Goal: Information Seeking & Learning: Learn about a topic

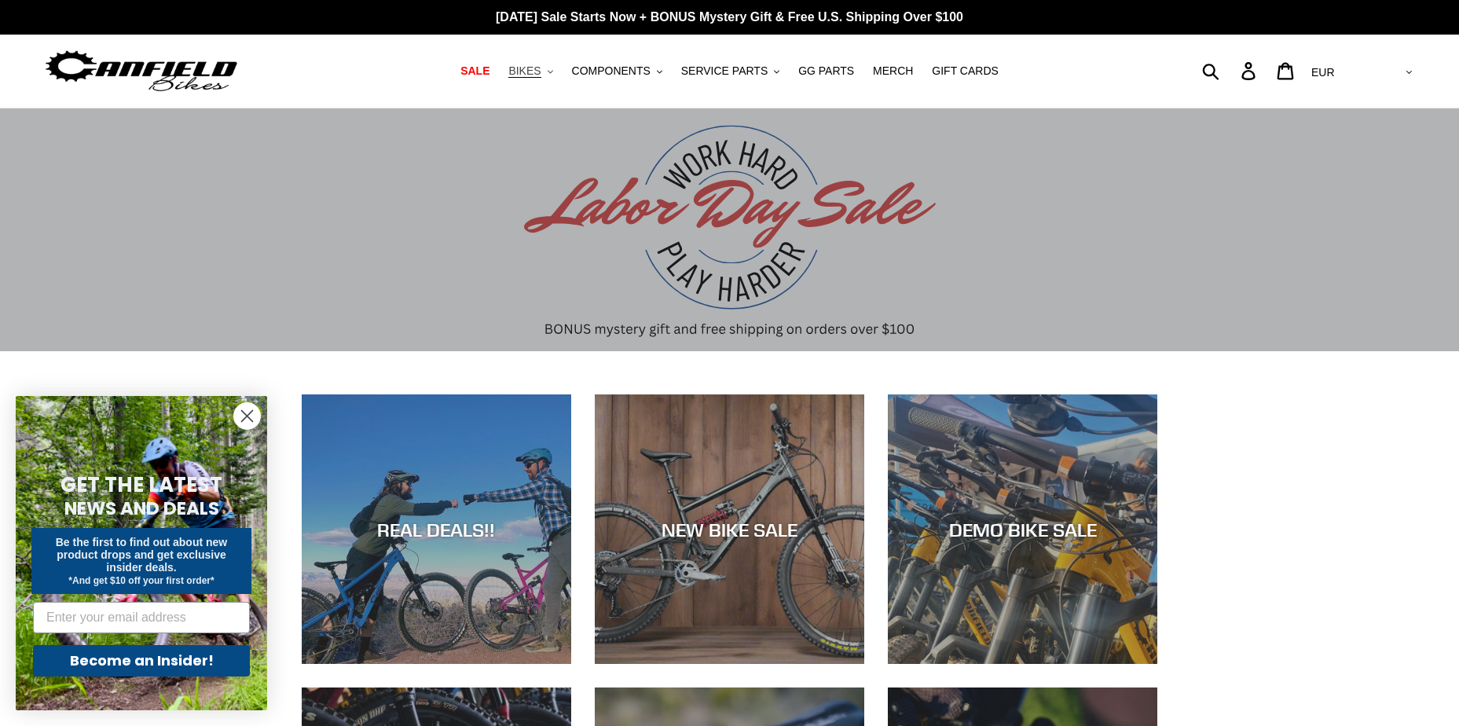
click at [560, 73] on button "BIKES .cls-1{fill:#231f20}" at bounding box center [530, 70] width 60 height 21
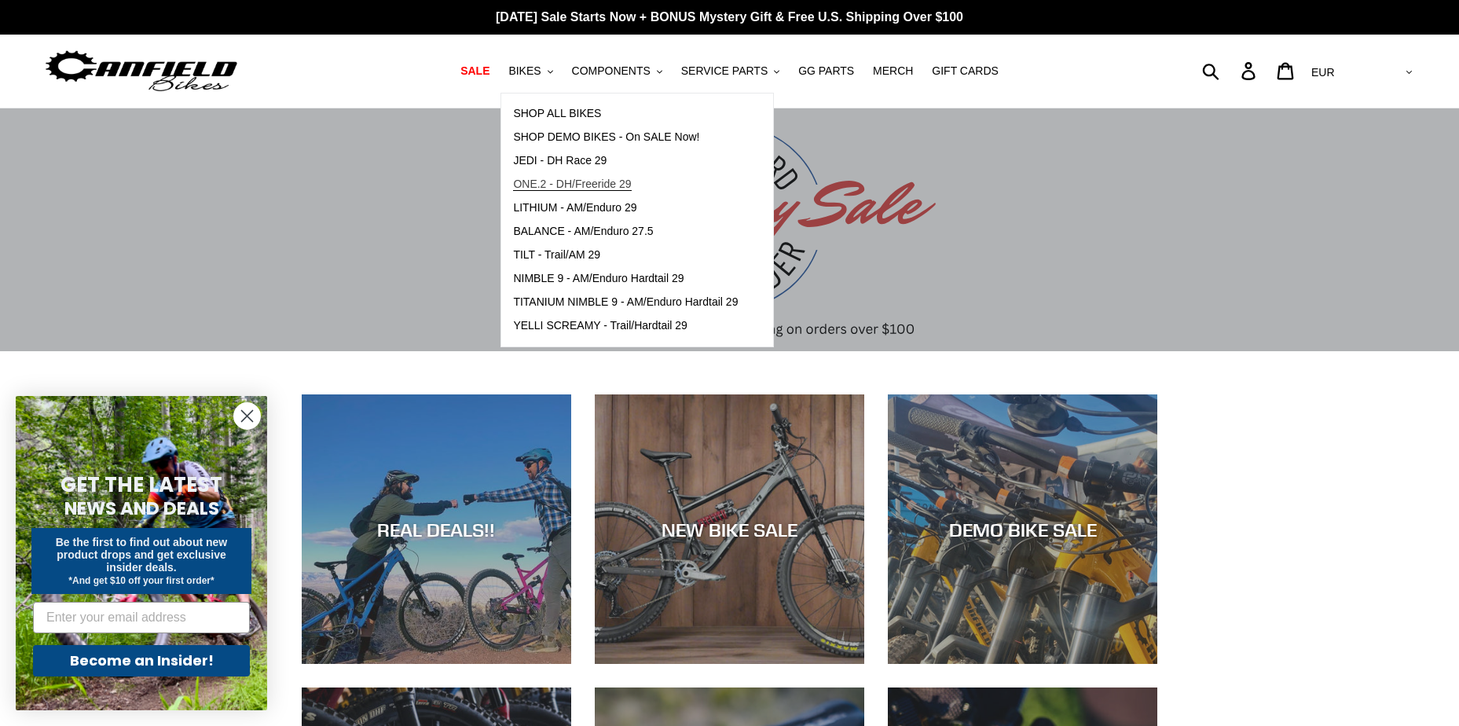
click at [609, 188] on span "ONE.2 - DH/Freeride 29" at bounding box center [572, 184] width 118 height 13
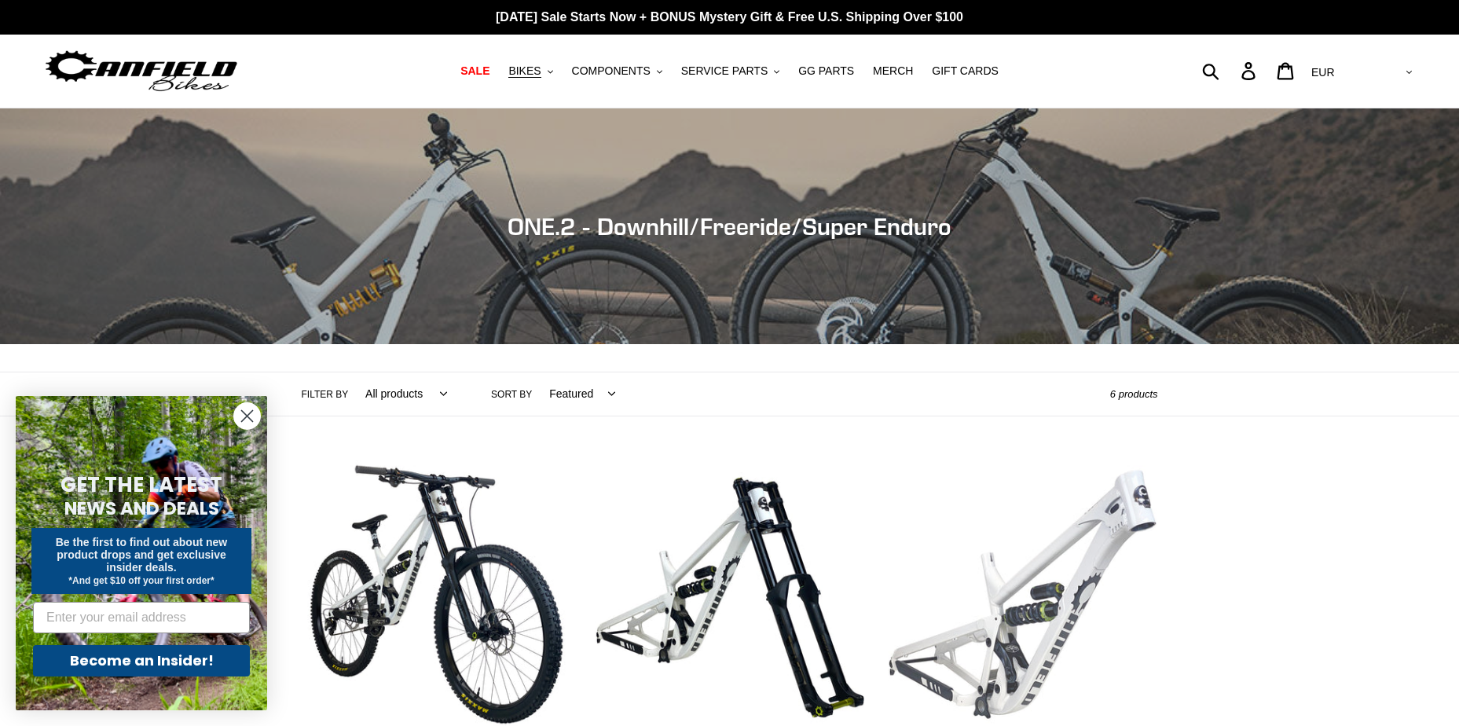
click at [1127, 546] on link "ONE.2 DH - Frameset" at bounding box center [1022, 625] width 269 height 331
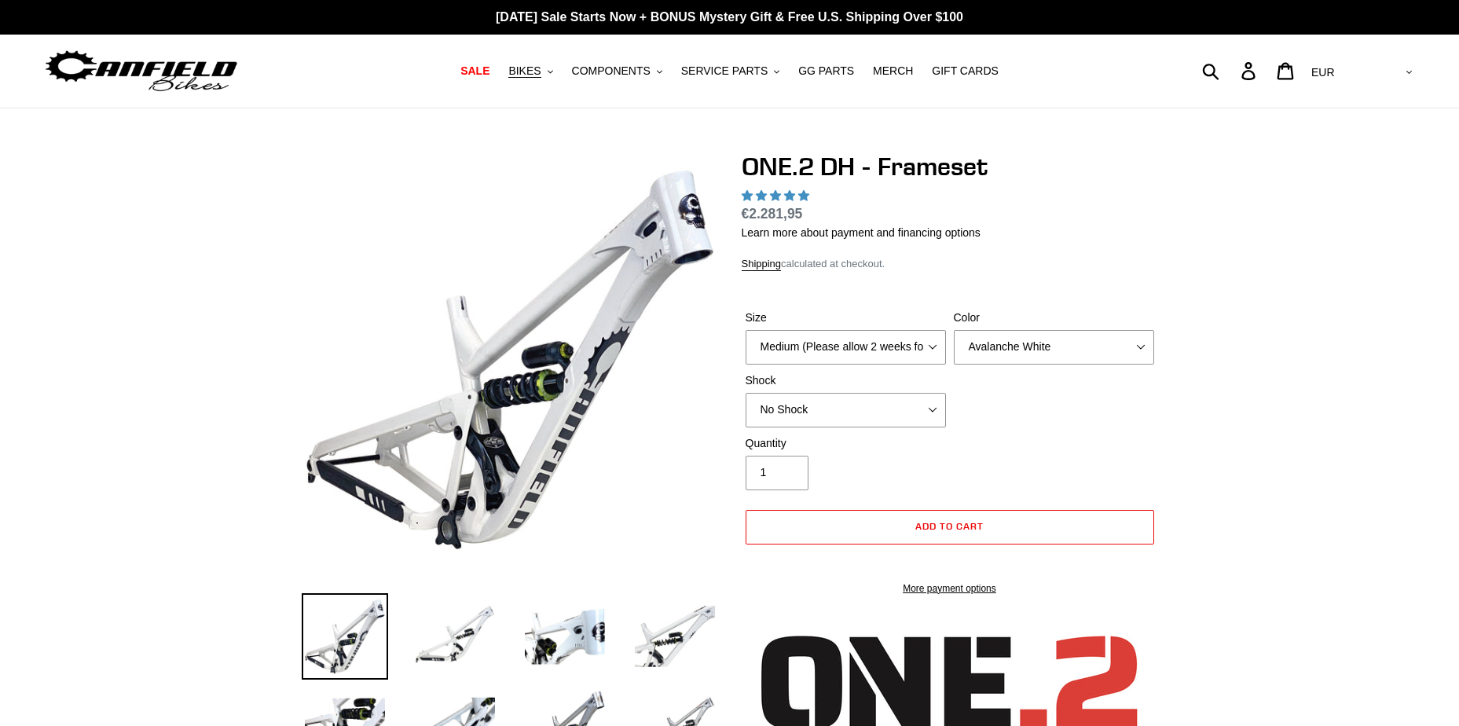
select select "highest-rating"
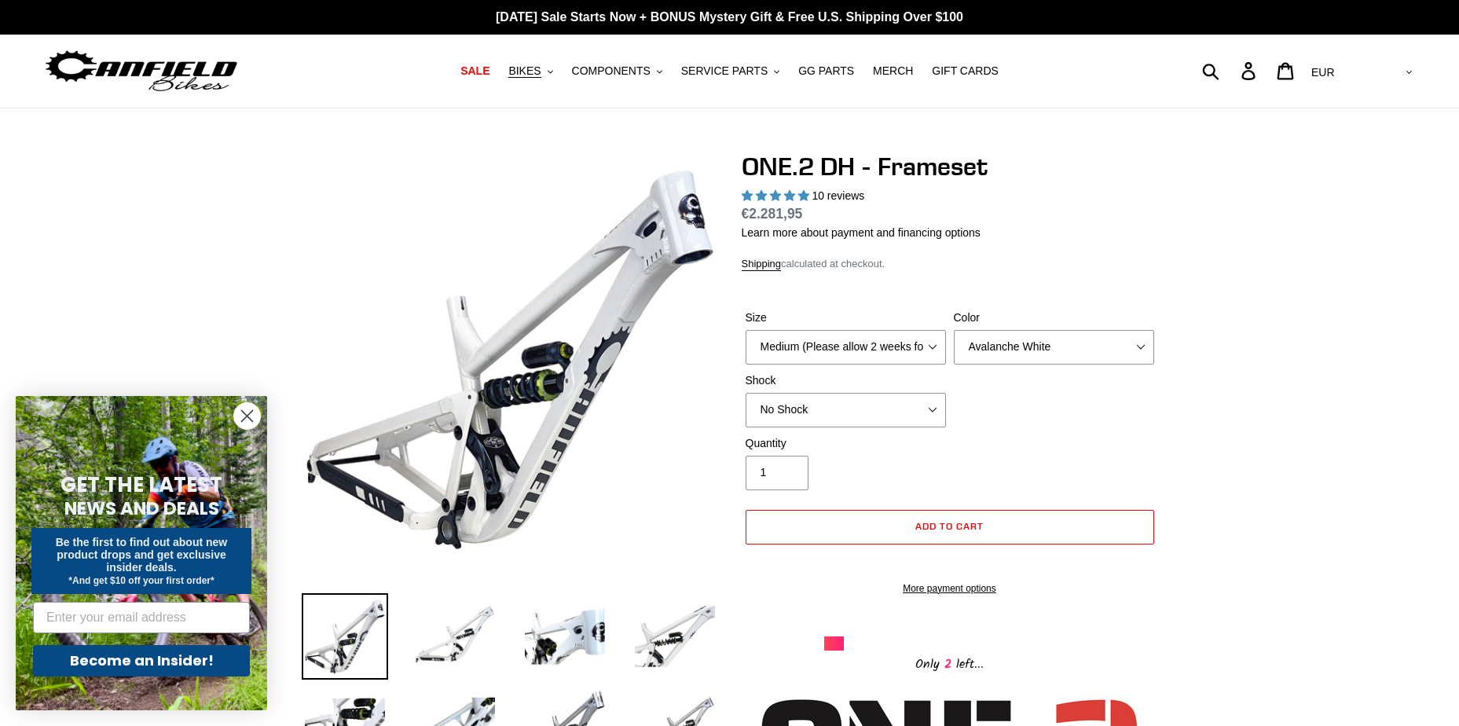
click at [251, 420] on icon "Close dialog" at bounding box center [247, 416] width 11 height 11
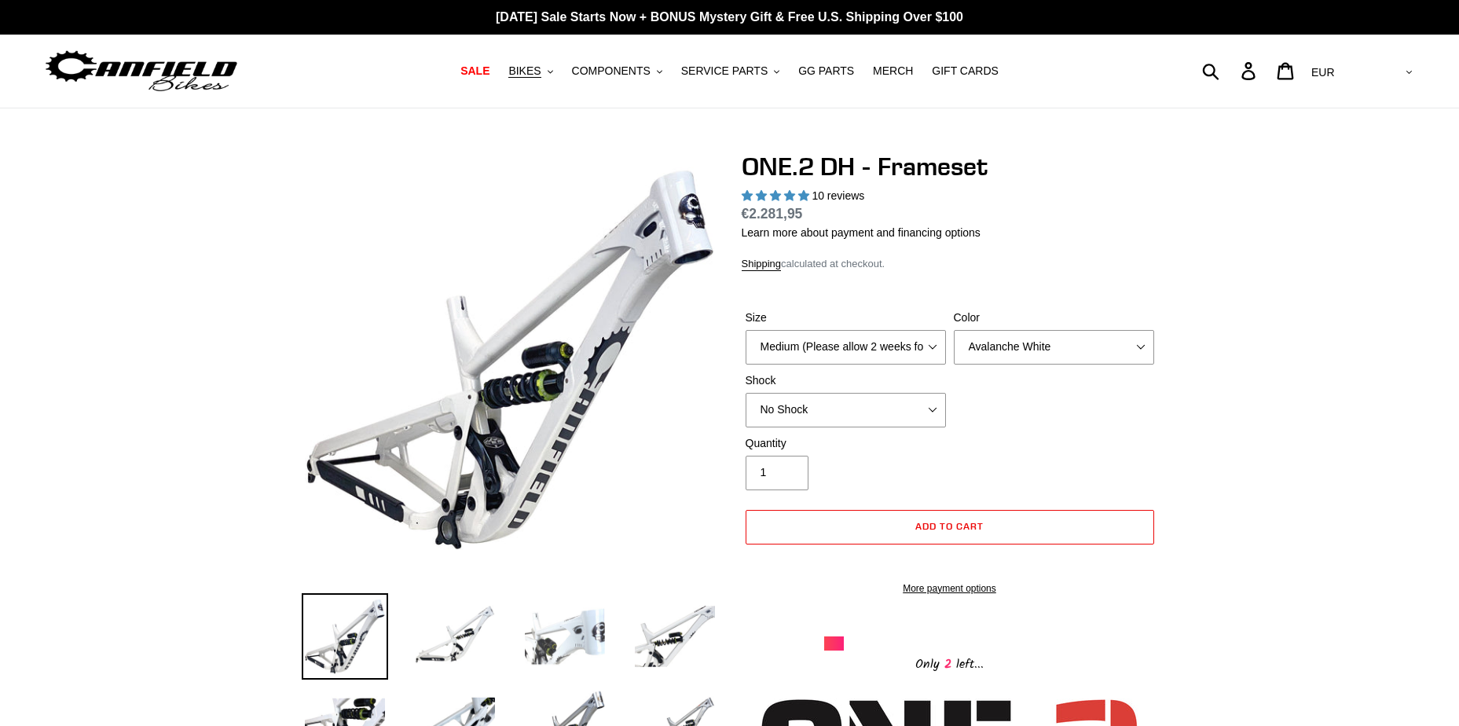
click at [590, 643] on img at bounding box center [565, 636] width 86 height 86
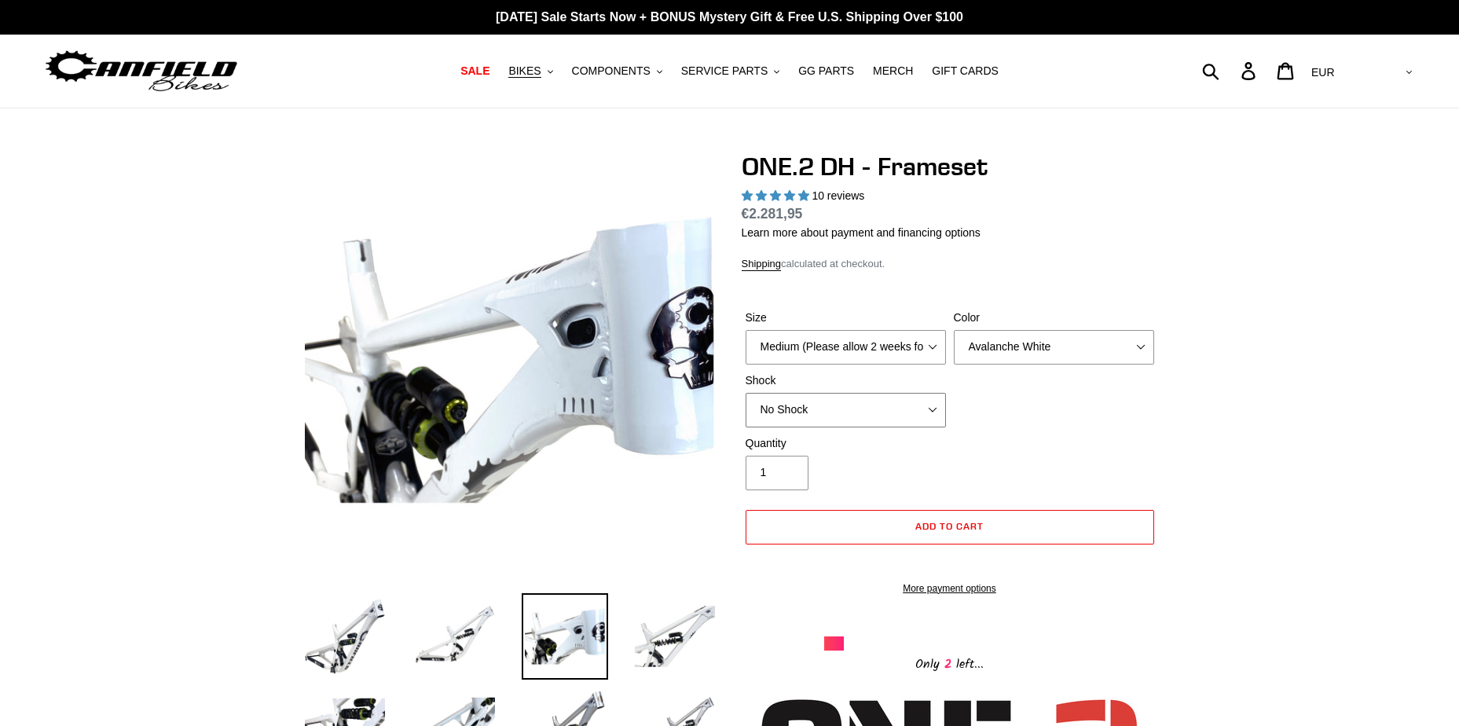
click at [925, 409] on select "No Shock Fox DHX2 Coil RockShox Vivid Coil EXT Storia LOK V3 (Custom Order)" at bounding box center [846, 410] width 200 height 35
select select "RockShox Vivid Coil"
click at [746, 393] on select "No Shock Fox DHX2 Coil RockShox Vivid Coil EXT Storia LOK V3 (Custom Order)" at bounding box center [846, 410] width 200 height 35
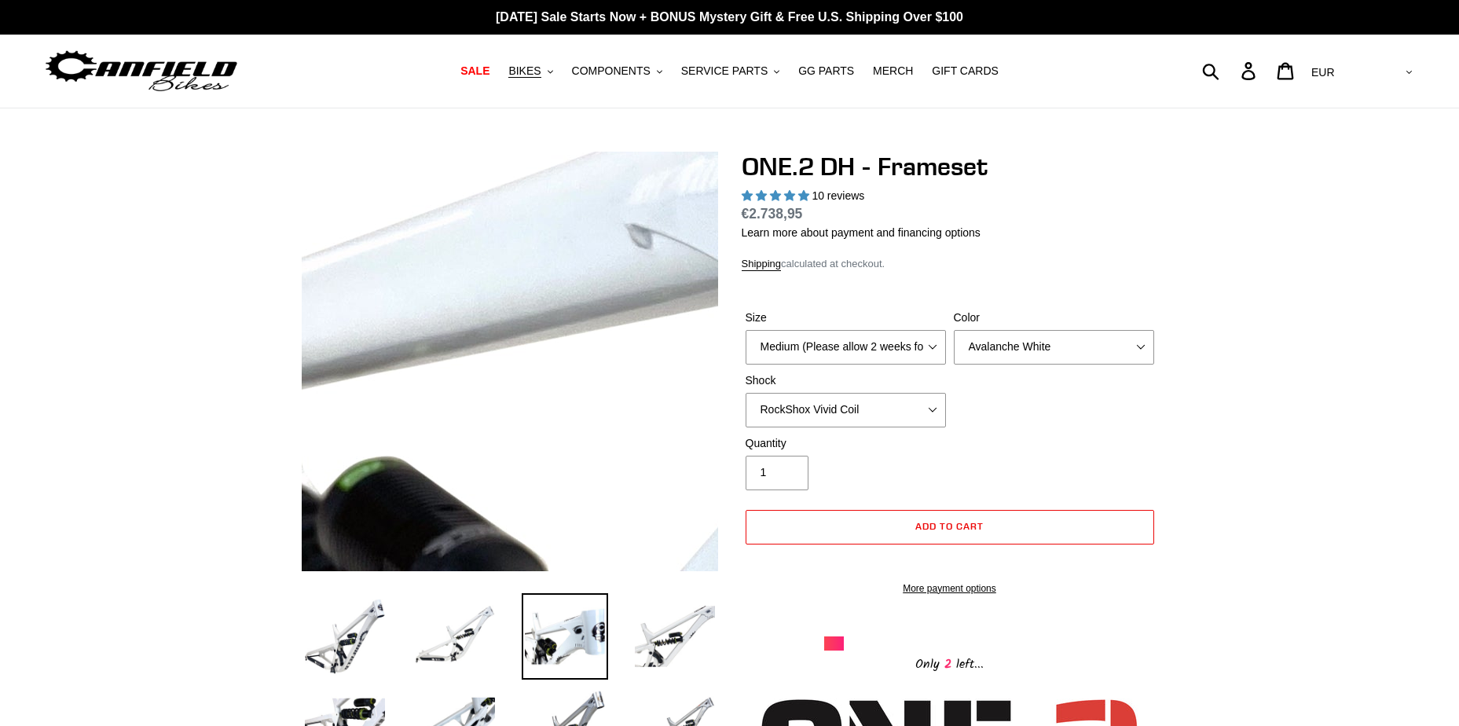
click at [434, 336] on img at bounding box center [726, 431] width 1609 height 1609
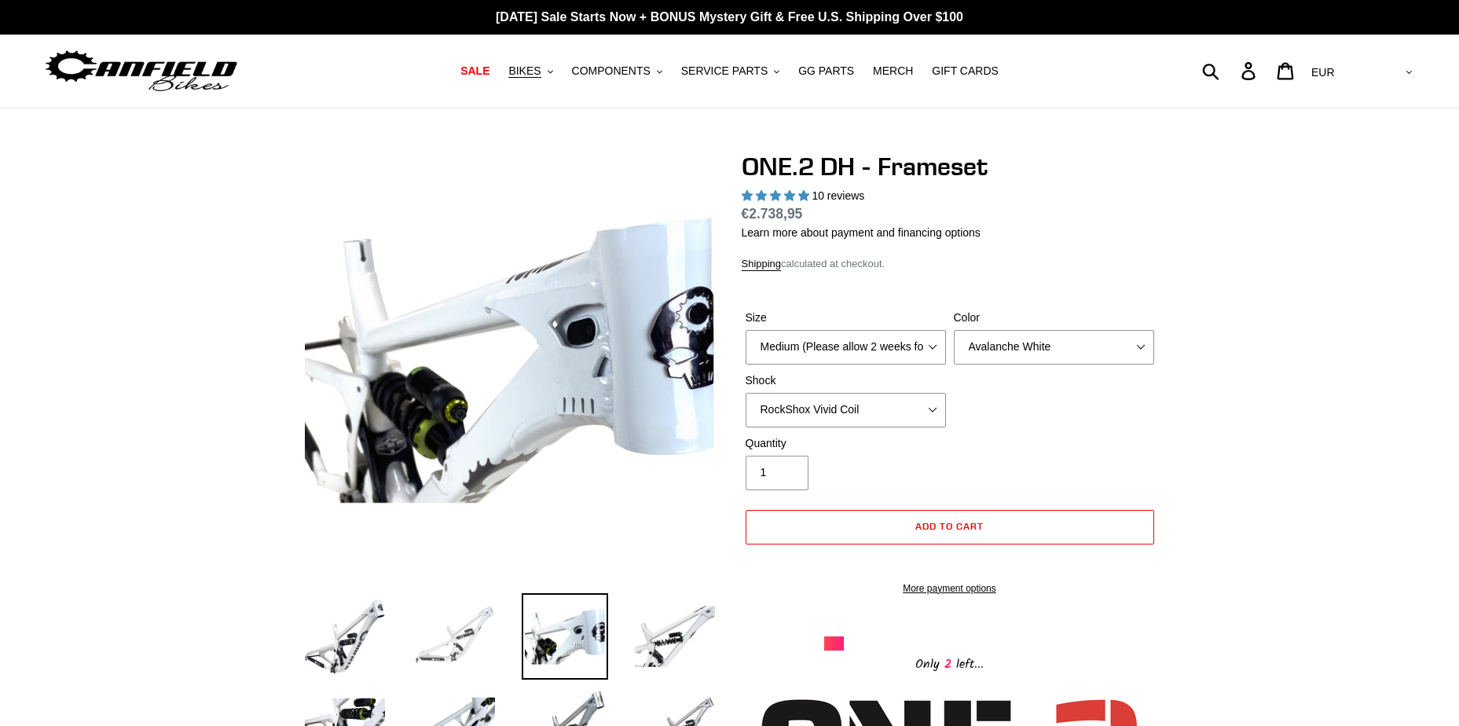
click at [456, 632] on img at bounding box center [455, 636] width 86 height 86
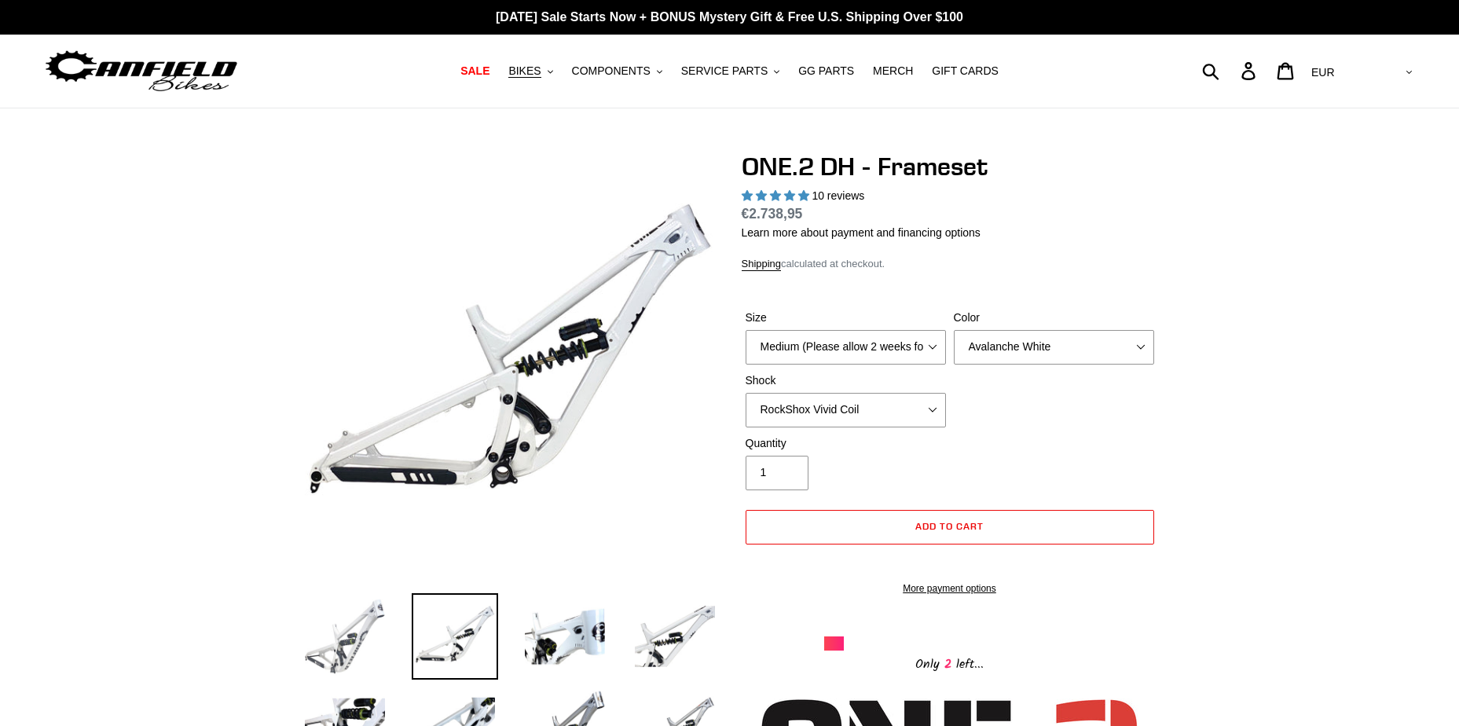
click at [356, 639] on img at bounding box center [345, 636] width 86 height 86
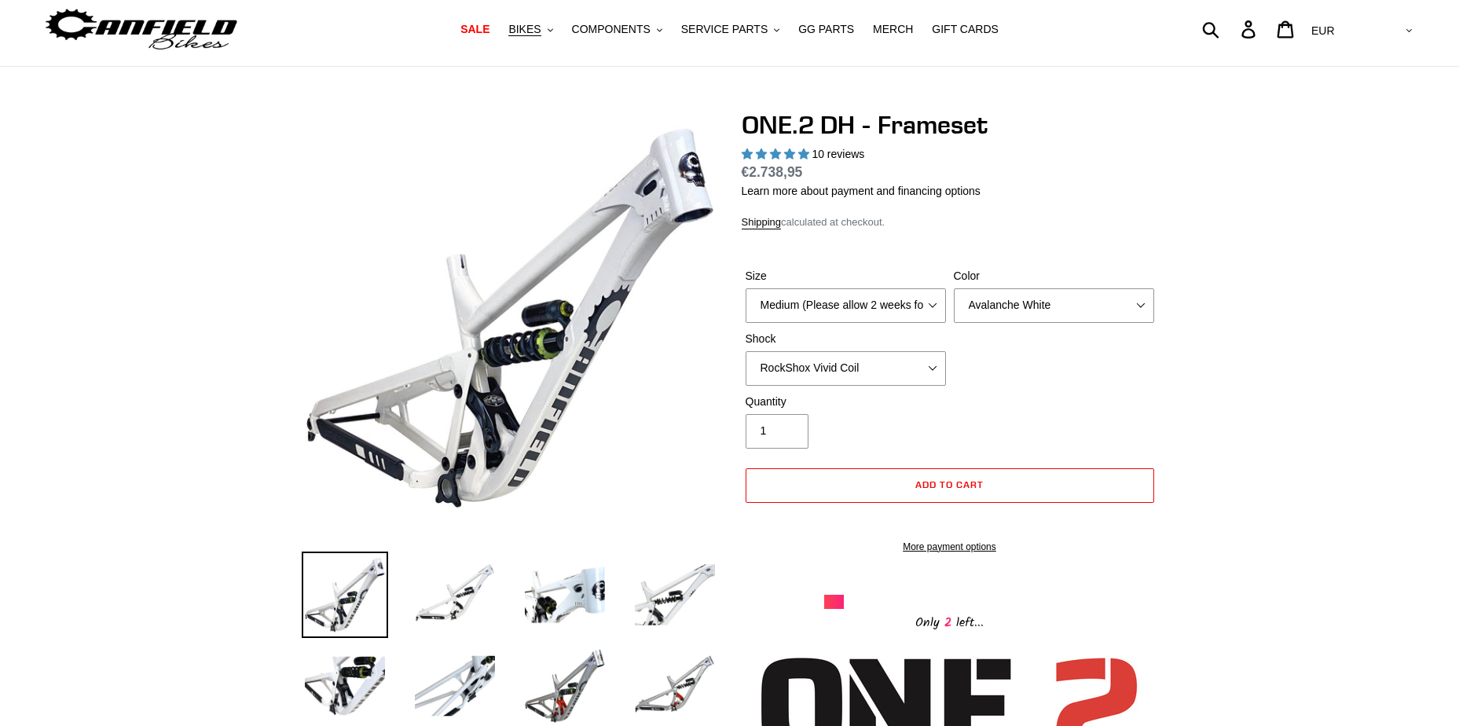
scroll to position [79, 0]
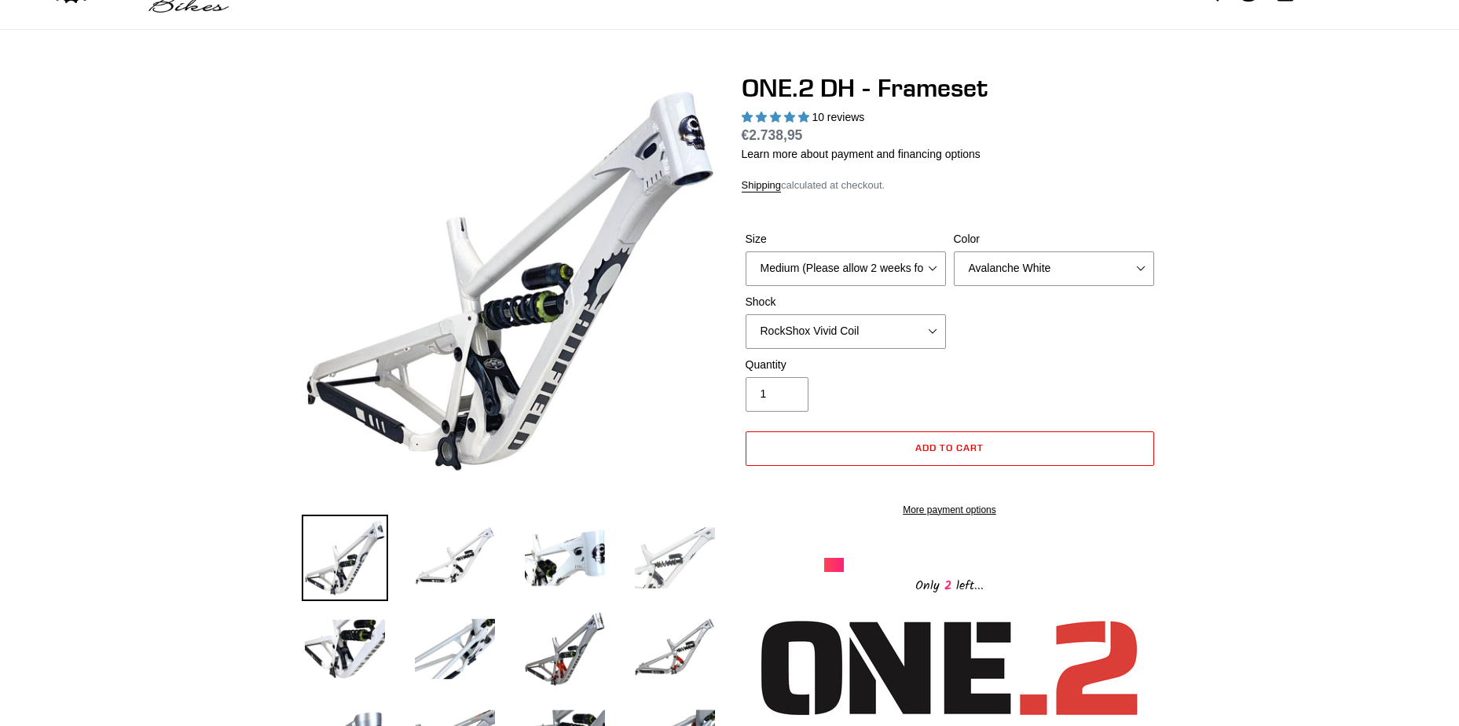
click at [665, 561] on img at bounding box center [675, 558] width 86 height 86
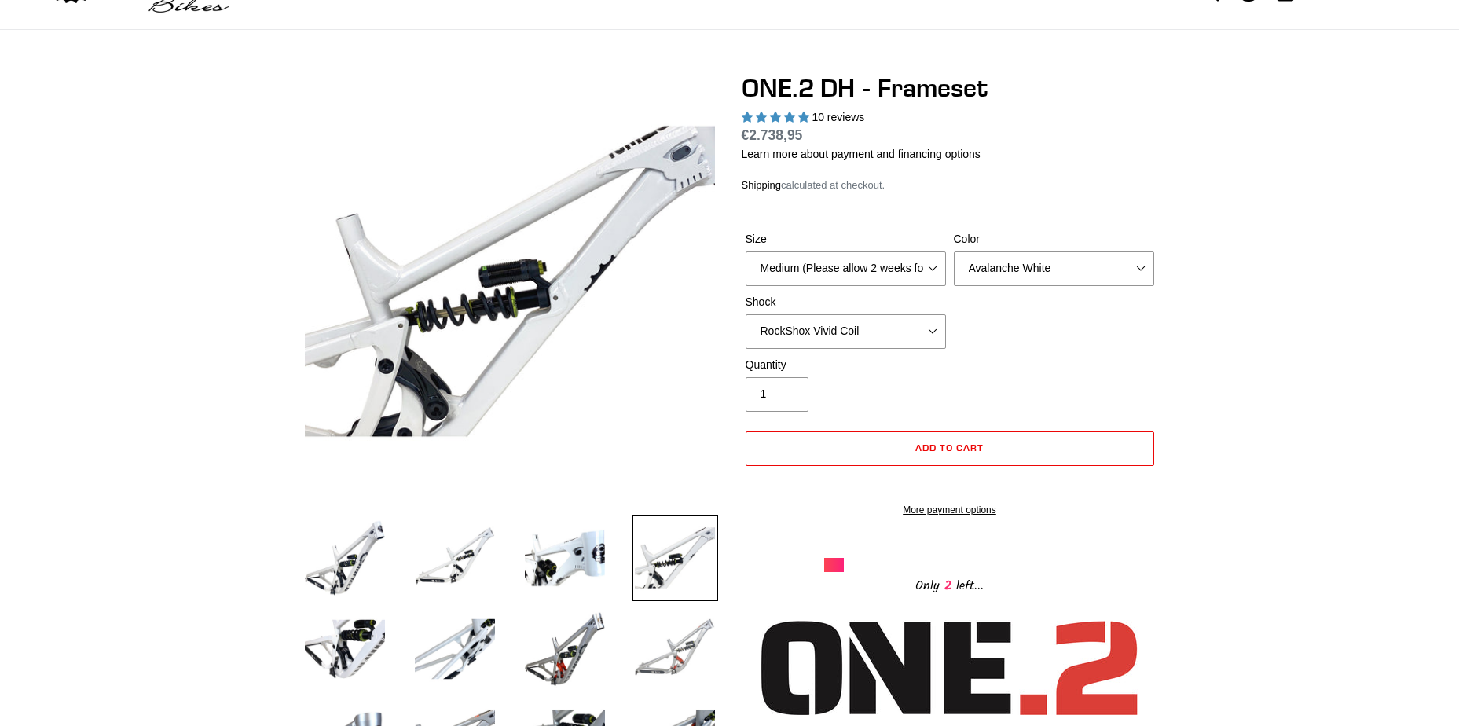
click at [666, 640] on img at bounding box center [675, 649] width 86 height 86
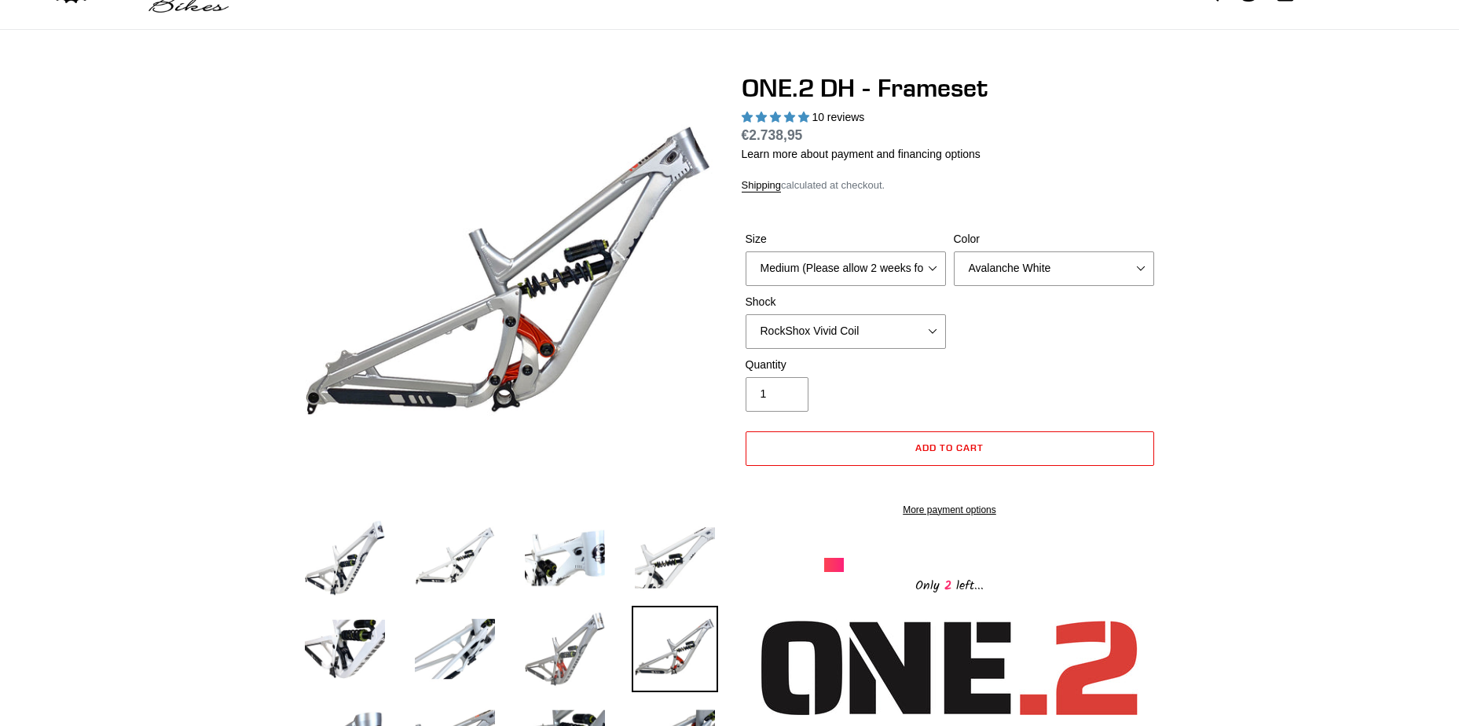
click at [552, 641] on img at bounding box center [565, 649] width 86 height 86
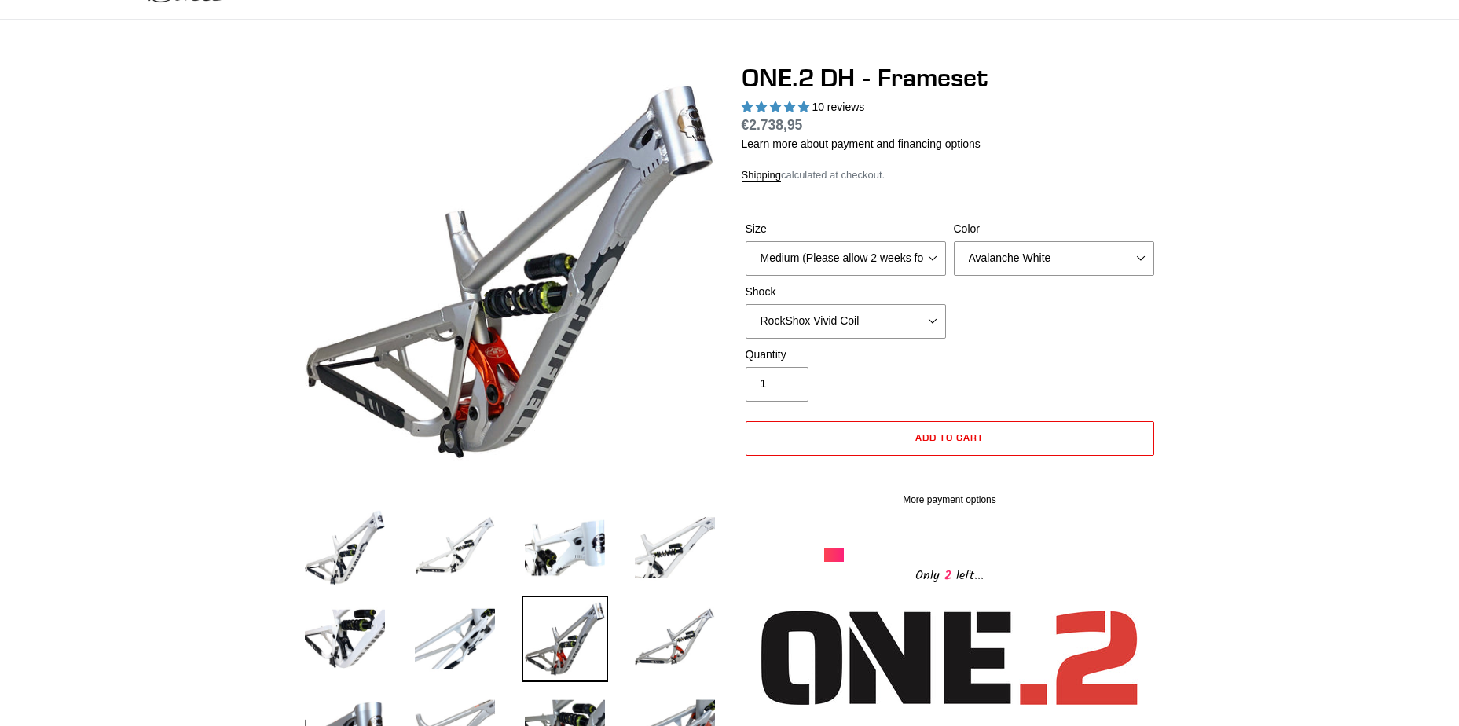
scroll to position [157, 0]
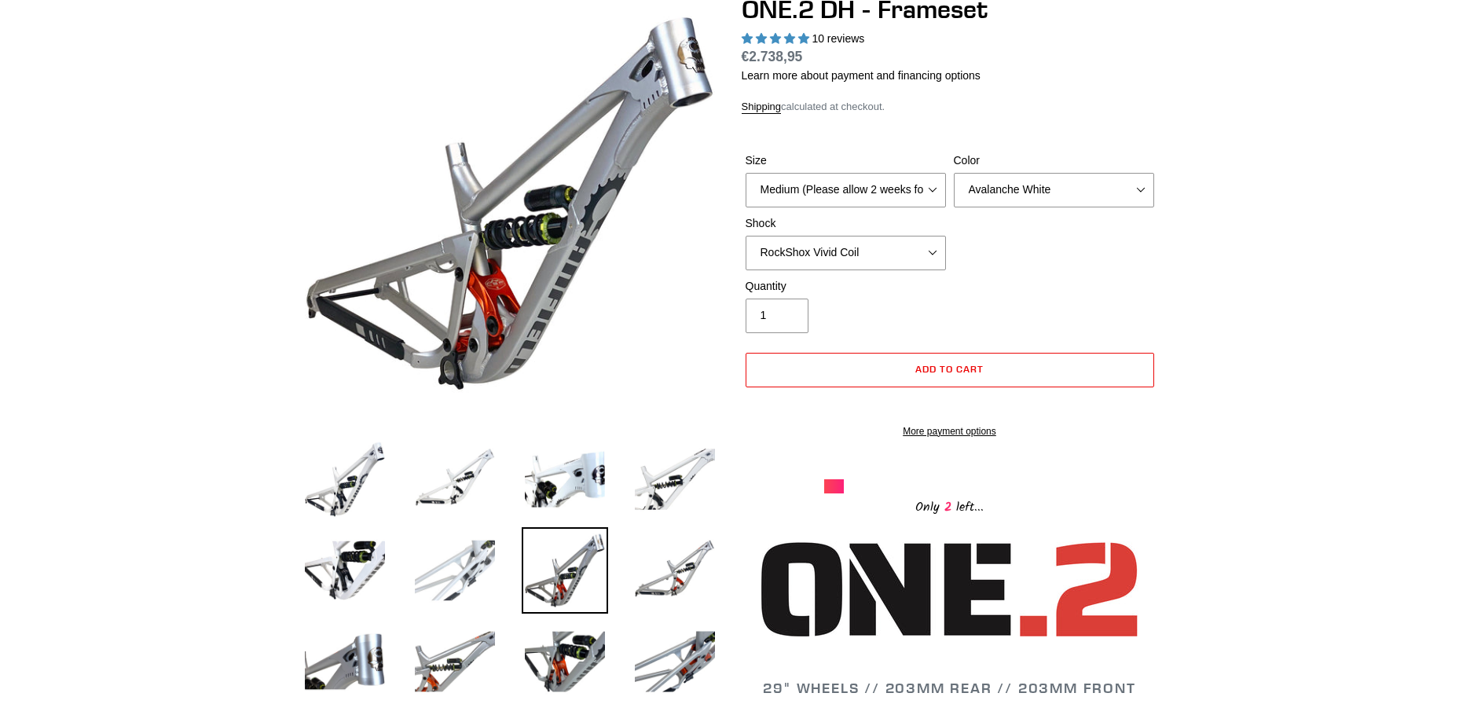
click at [447, 574] on img at bounding box center [455, 570] width 86 height 86
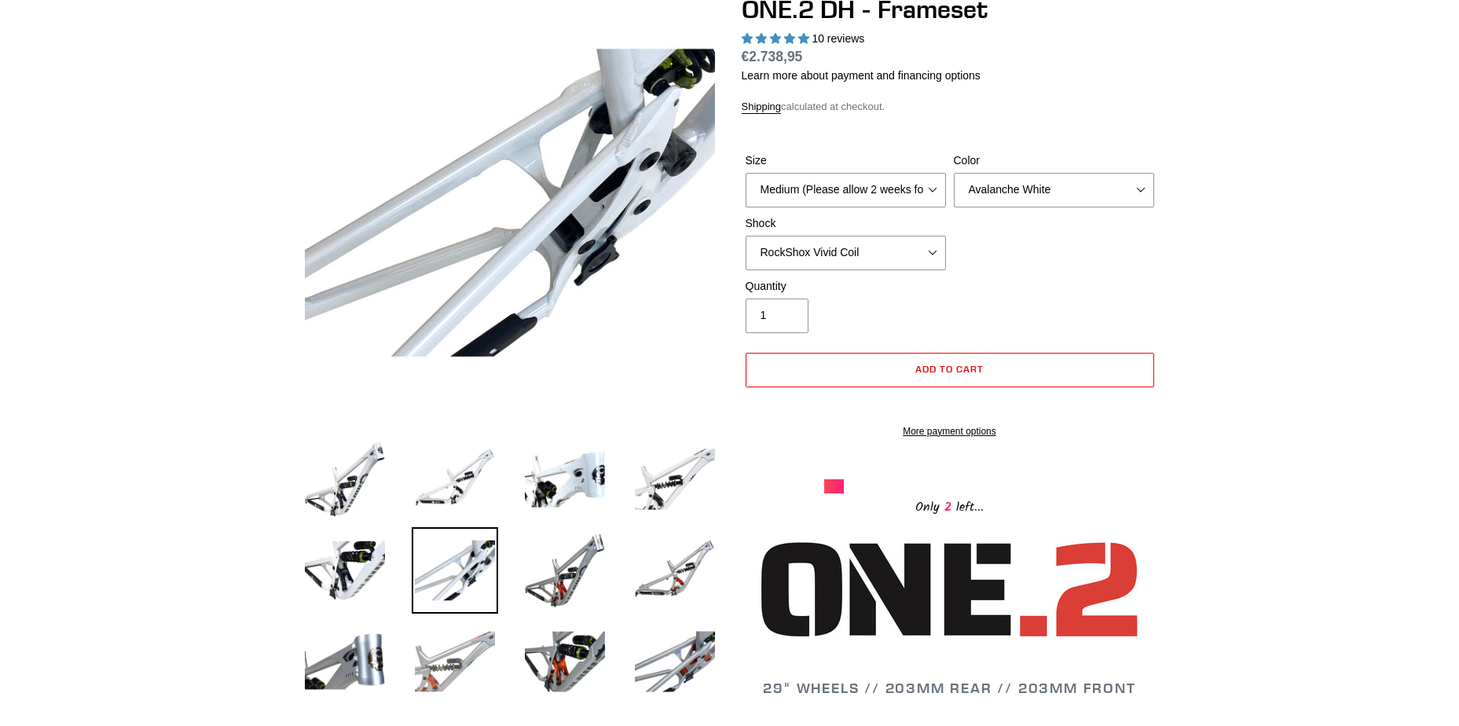
click at [460, 638] on img at bounding box center [455, 661] width 86 height 86
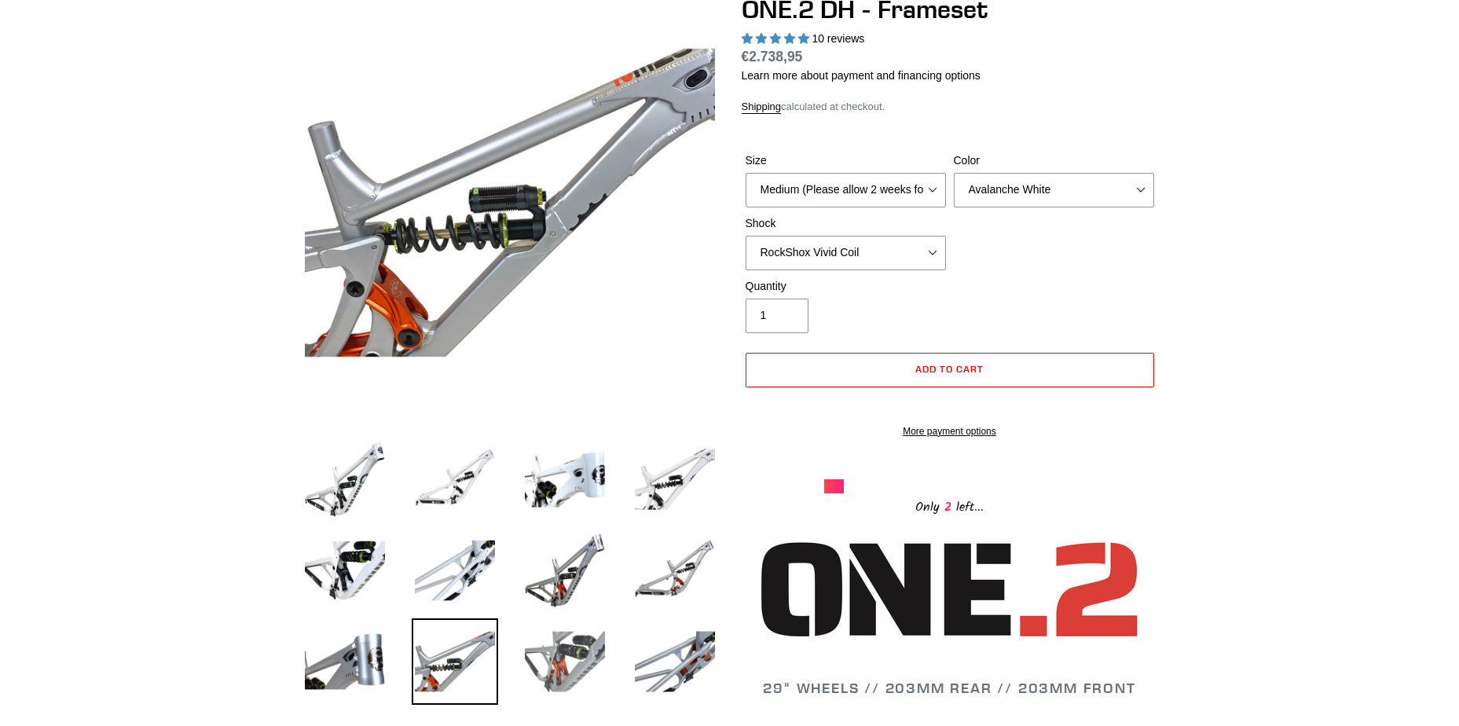
click at [573, 643] on img at bounding box center [565, 661] width 86 height 86
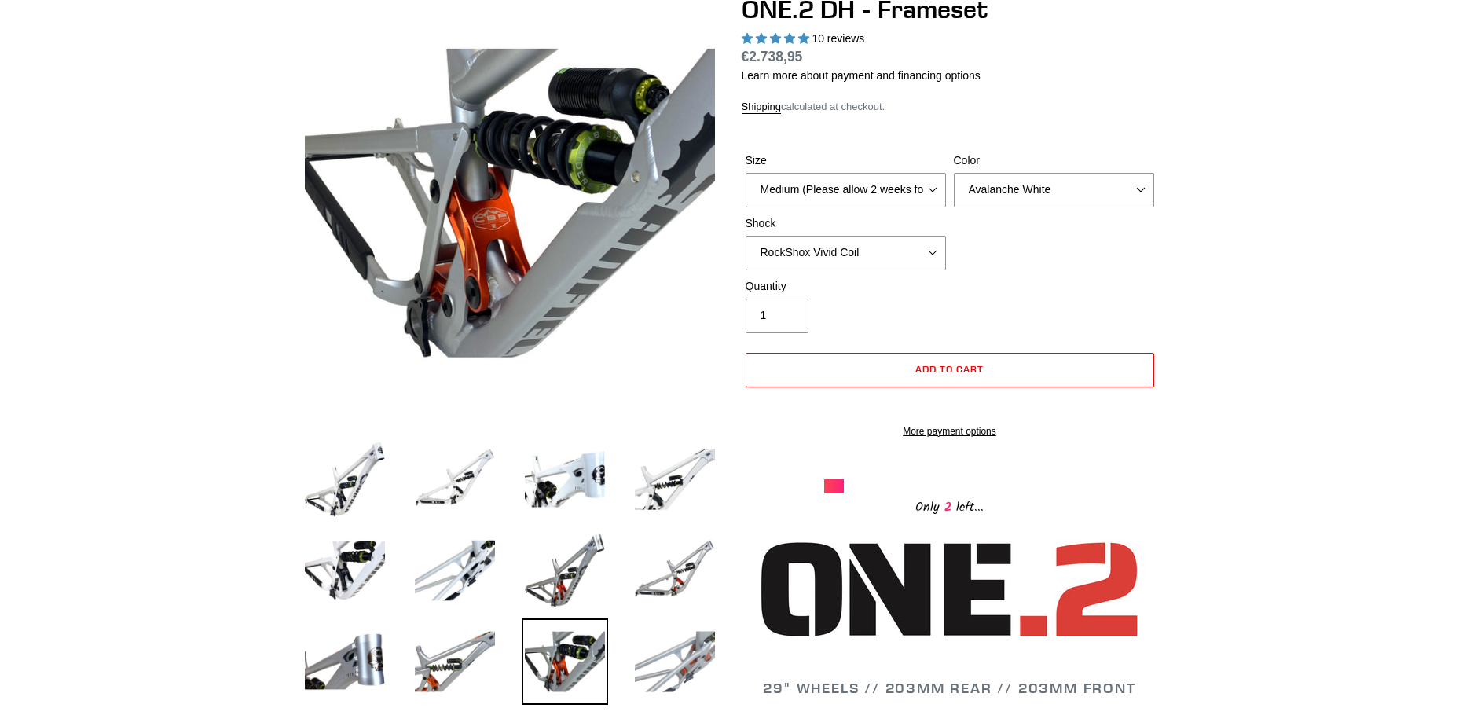
click at [691, 647] on img at bounding box center [675, 661] width 86 height 86
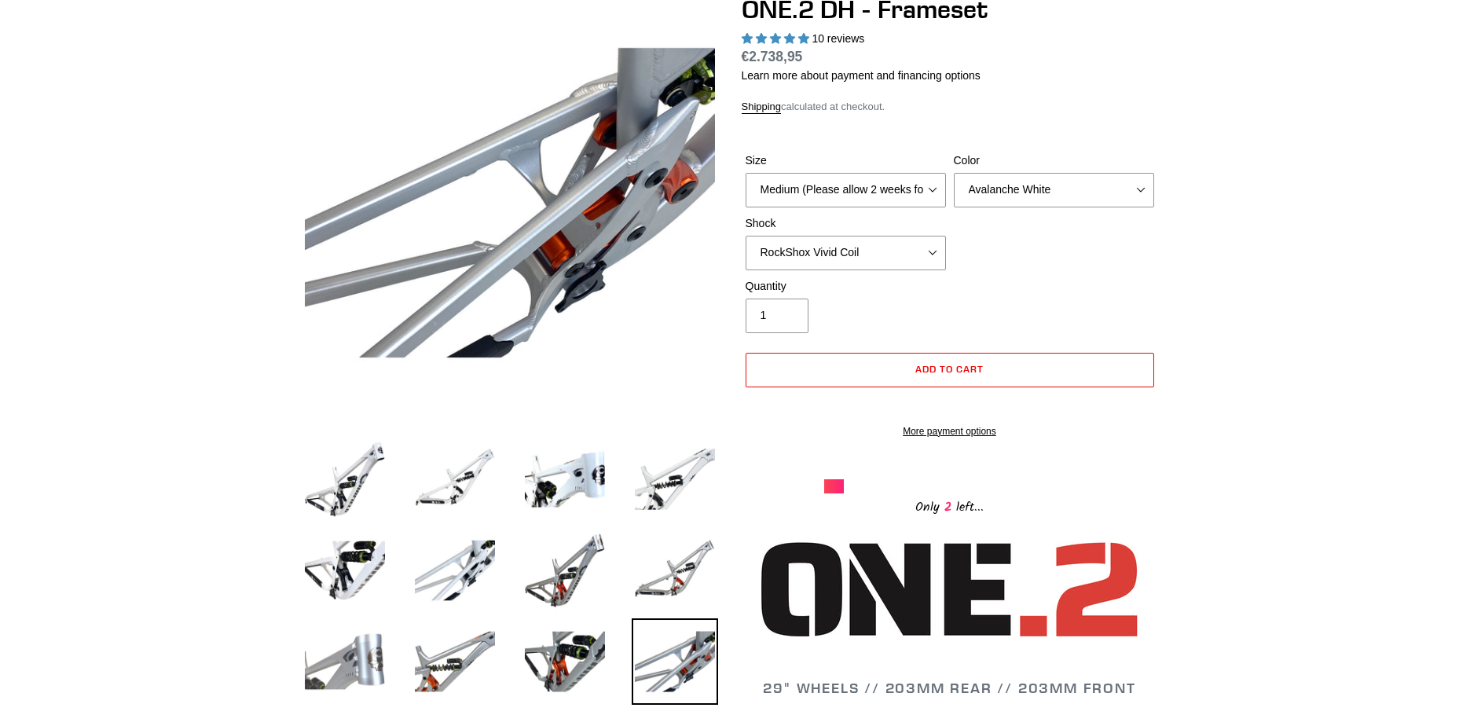
click at [352, 641] on img at bounding box center [345, 661] width 86 height 86
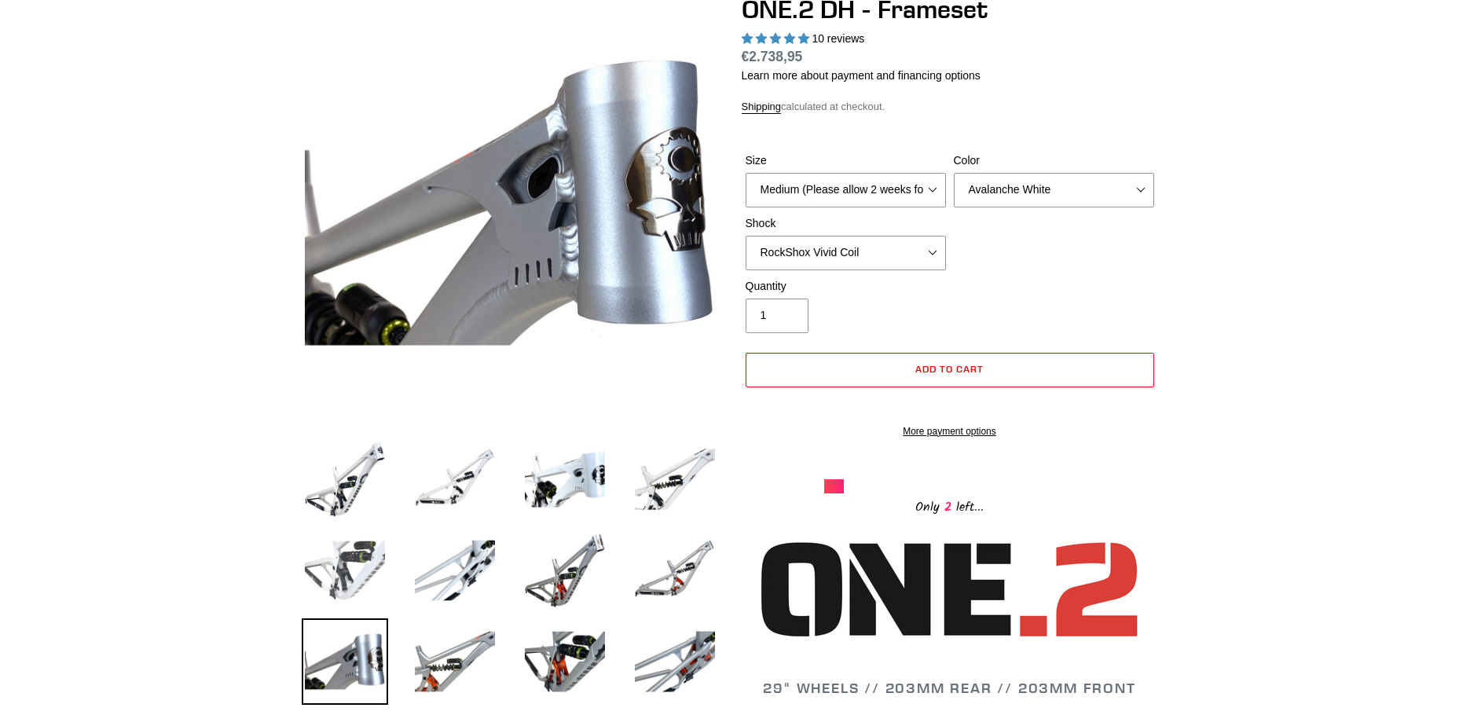
click at [376, 569] on img at bounding box center [345, 570] width 86 height 86
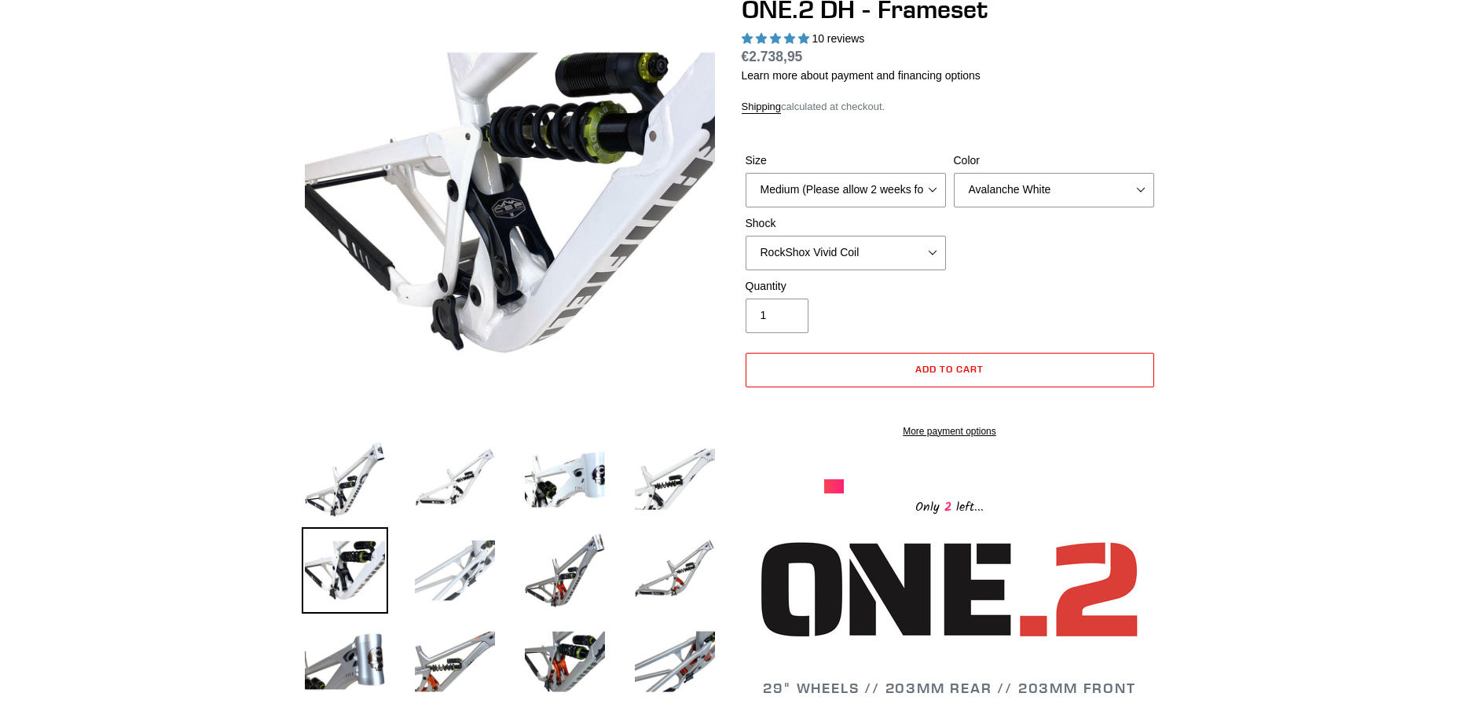
click at [463, 575] on img at bounding box center [455, 570] width 86 height 86
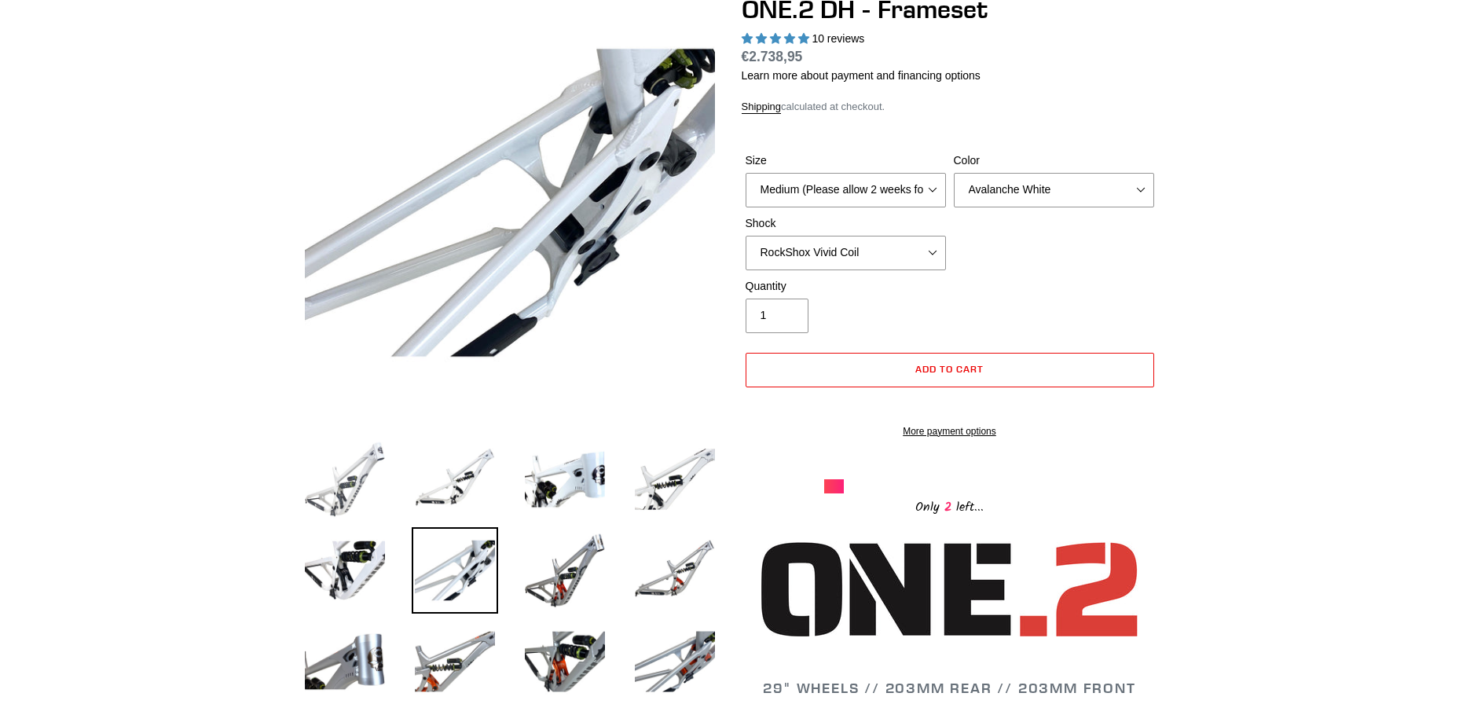
click at [361, 481] on img at bounding box center [345, 479] width 86 height 86
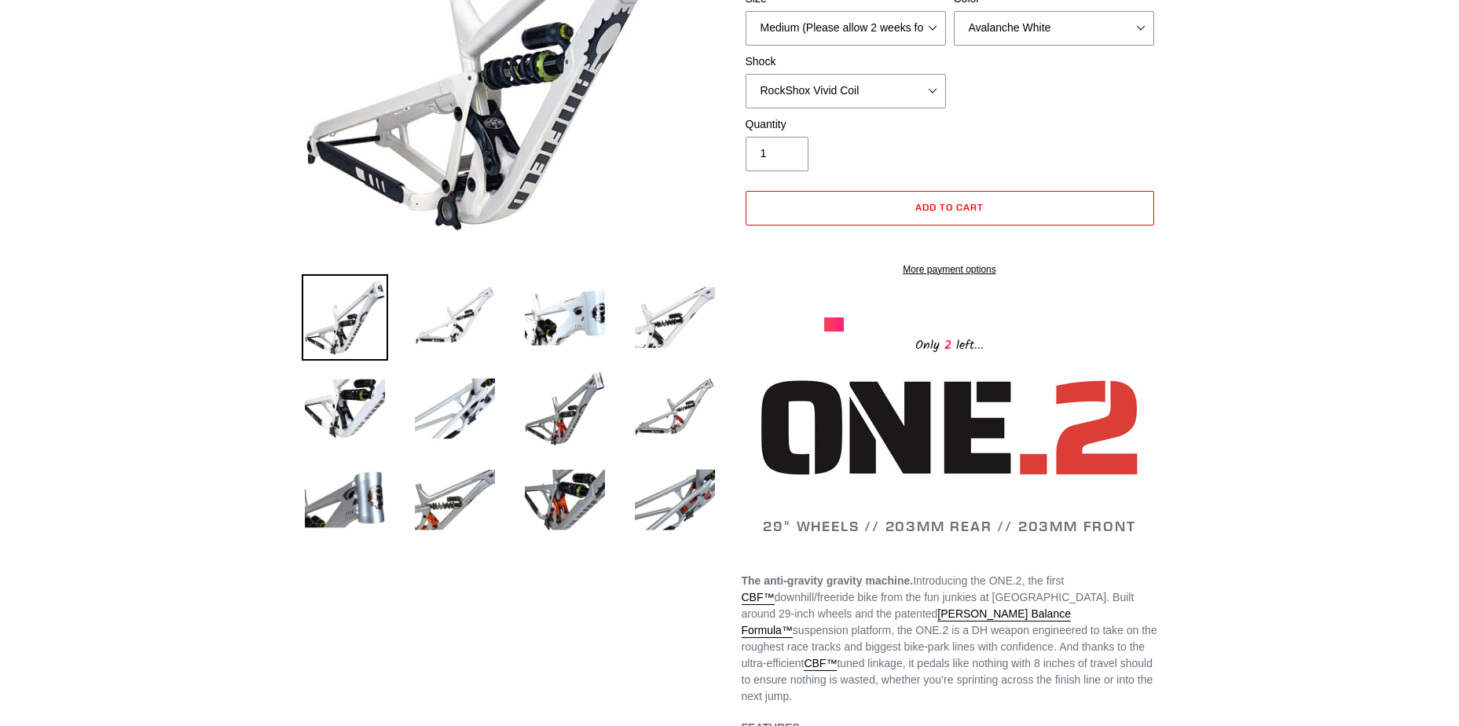
scroll to position [550, 0]
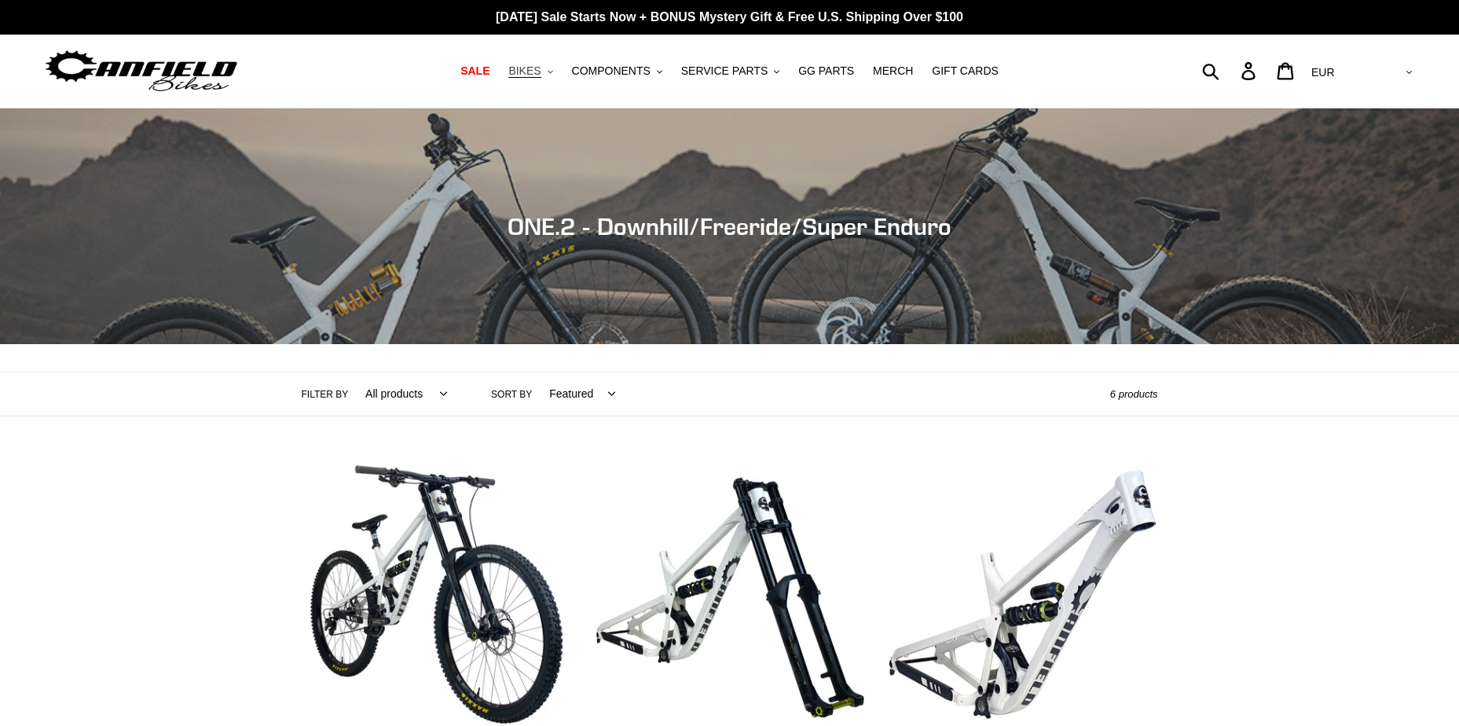
click at [541, 66] on span "BIKES" at bounding box center [524, 70] width 32 height 13
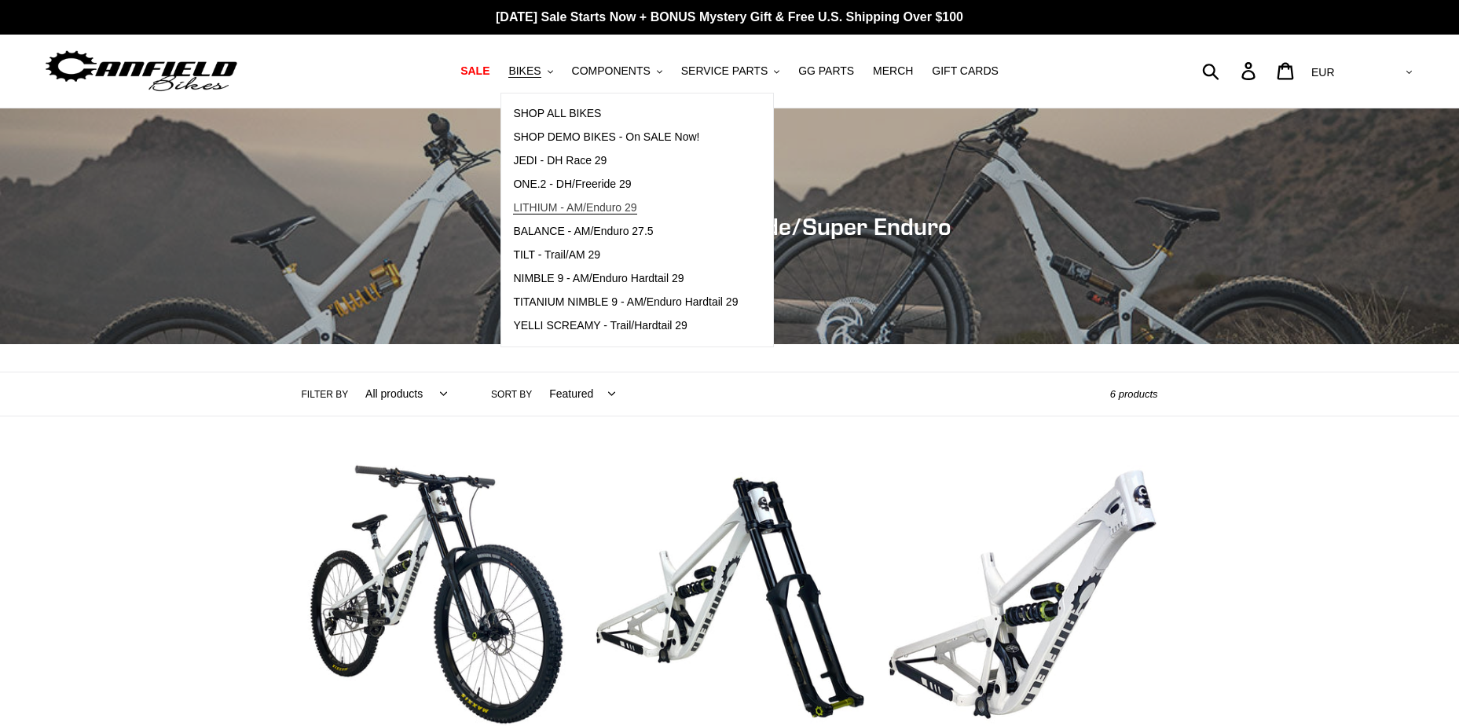
click at [632, 203] on span "LITHIUM - AM/Enduro 29" at bounding box center [574, 207] width 123 height 13
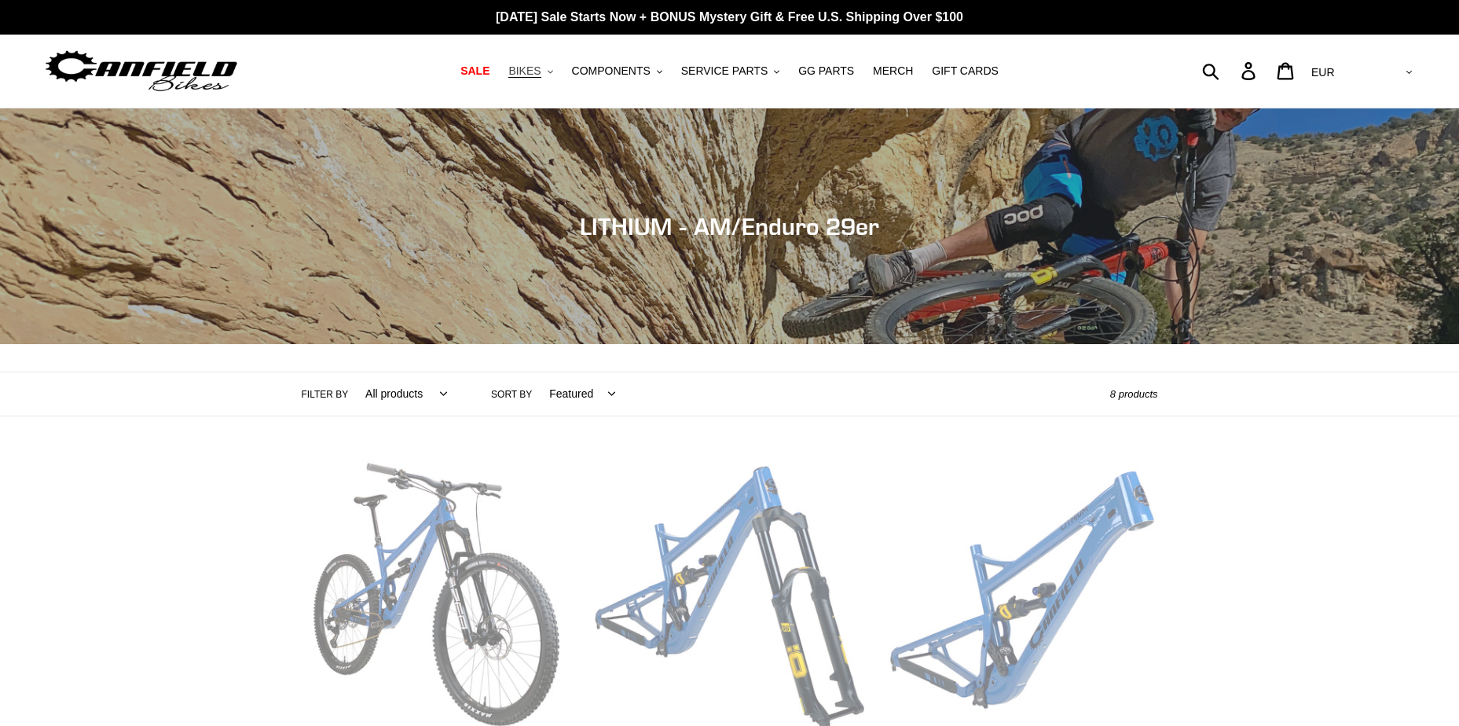
click at [556, 68] on button "BIKES .cls-1{fill:#231f20}" at bounding box center [530, 70] width 60 height 21
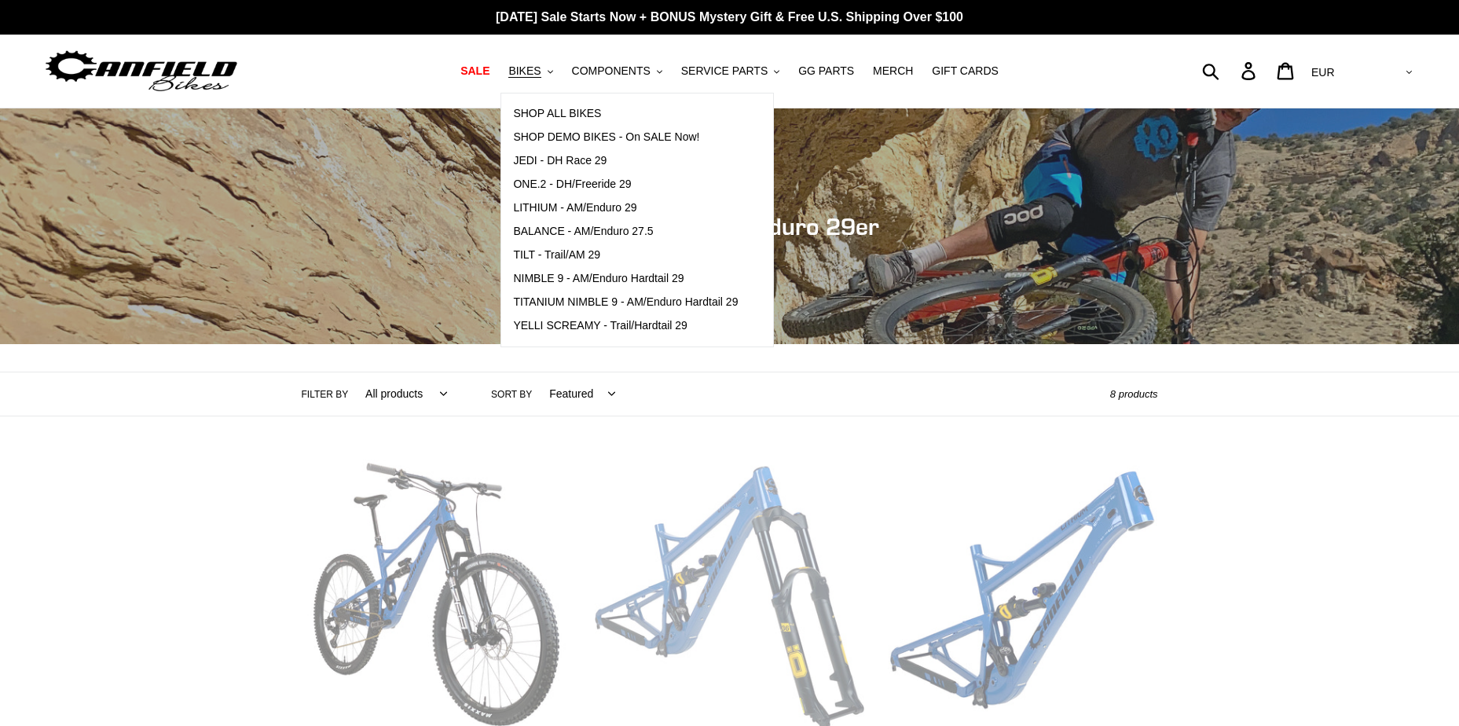
click at [743, 555] on link "LITHIUM - Frame, Shock + Fork" at bounding box center [729, 625] width 269 height 331
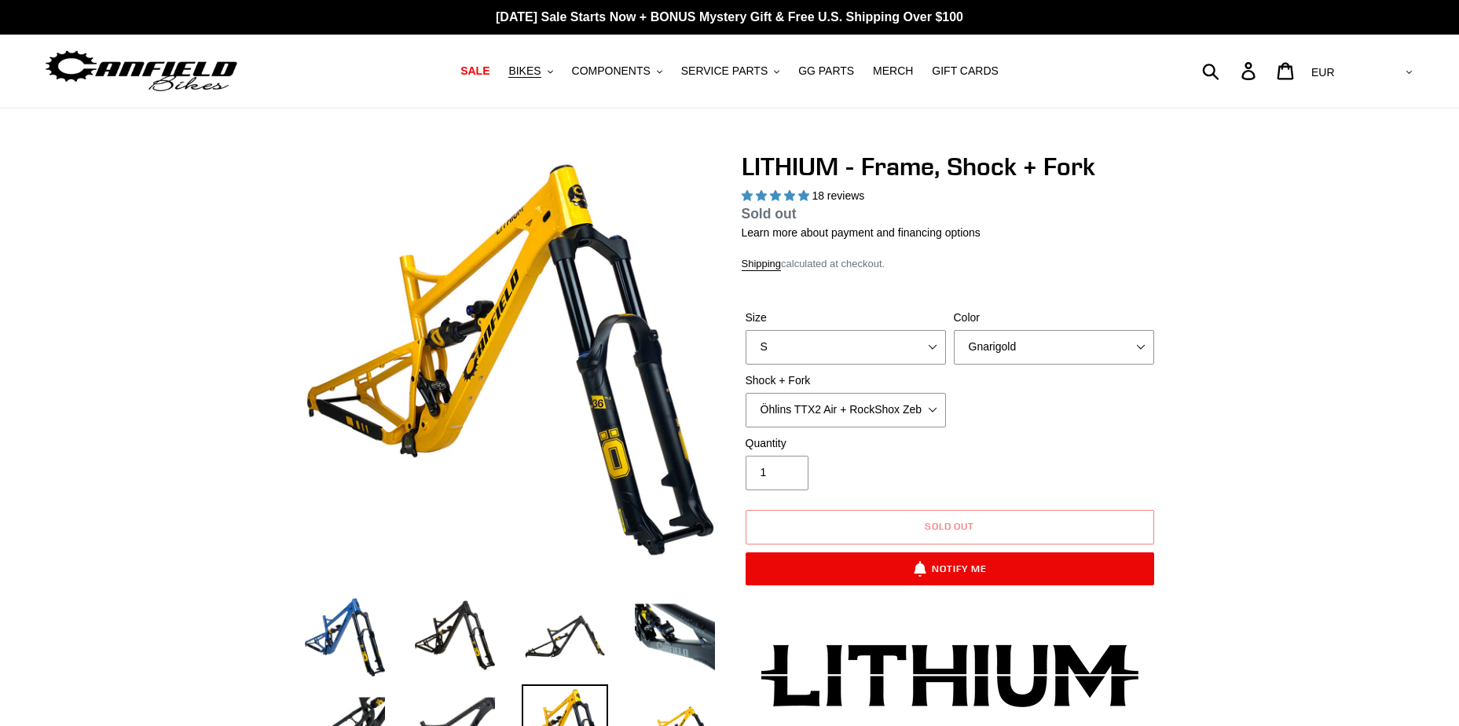
select select "highest-rating"
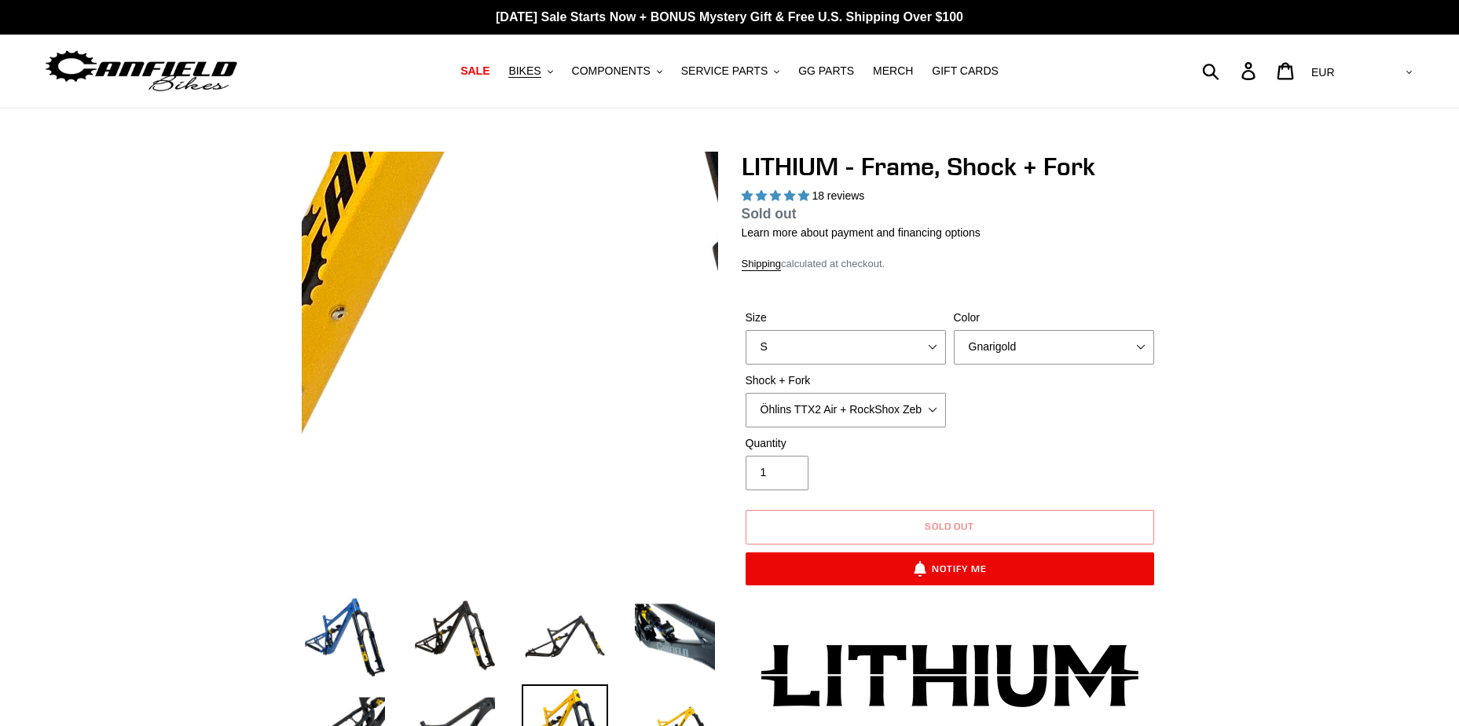
click at [530, 403] on img at bounding box center [451, 242] width 1609 height 1609
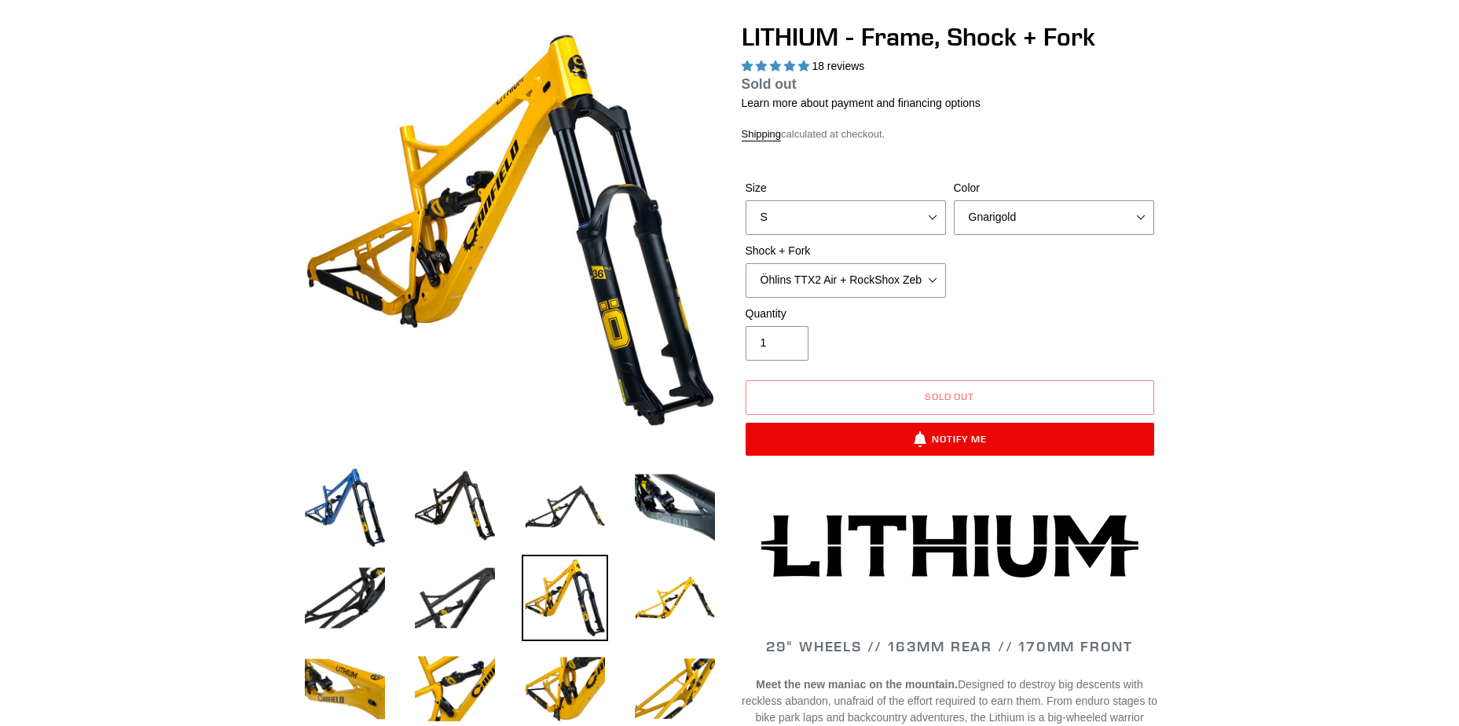
scroll to position [157, 0]
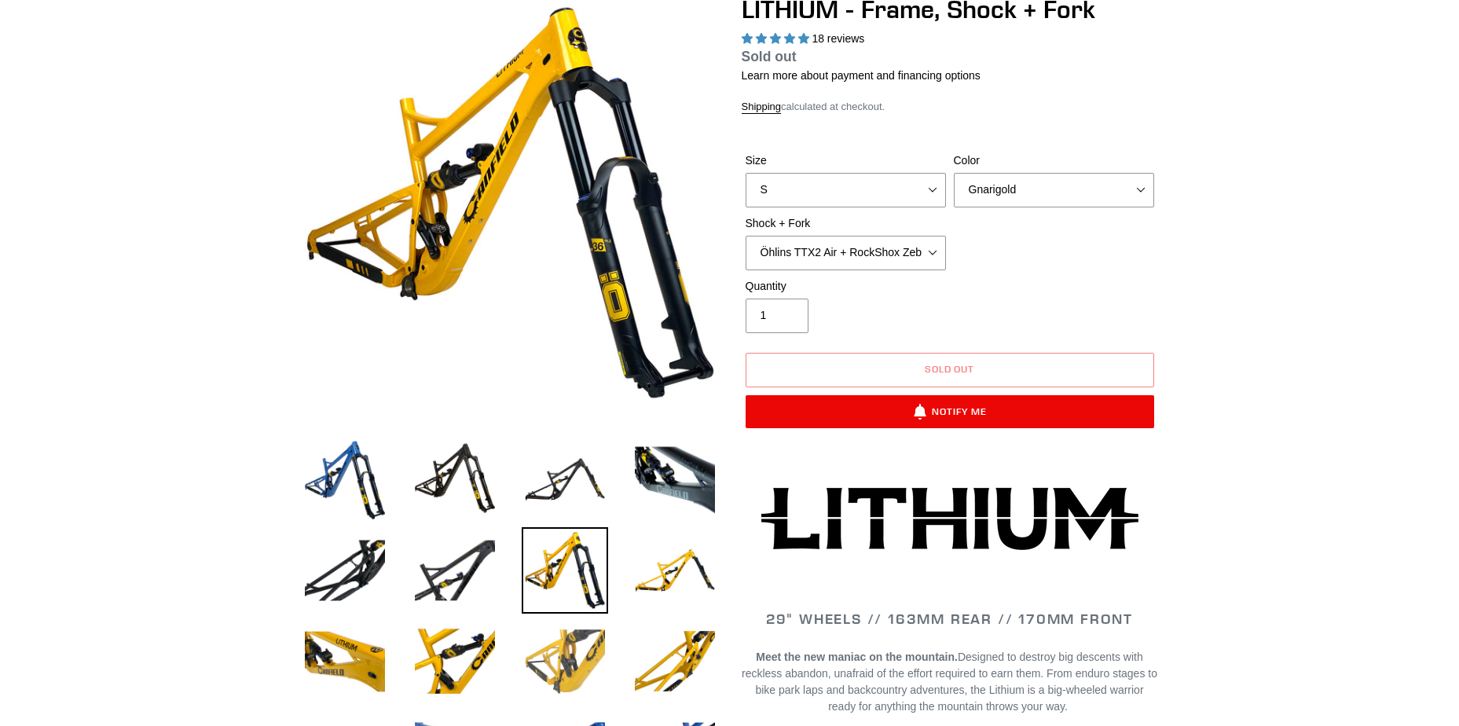
click at [581, 643] on img at bounding box center [565, 661] width 86 height 86
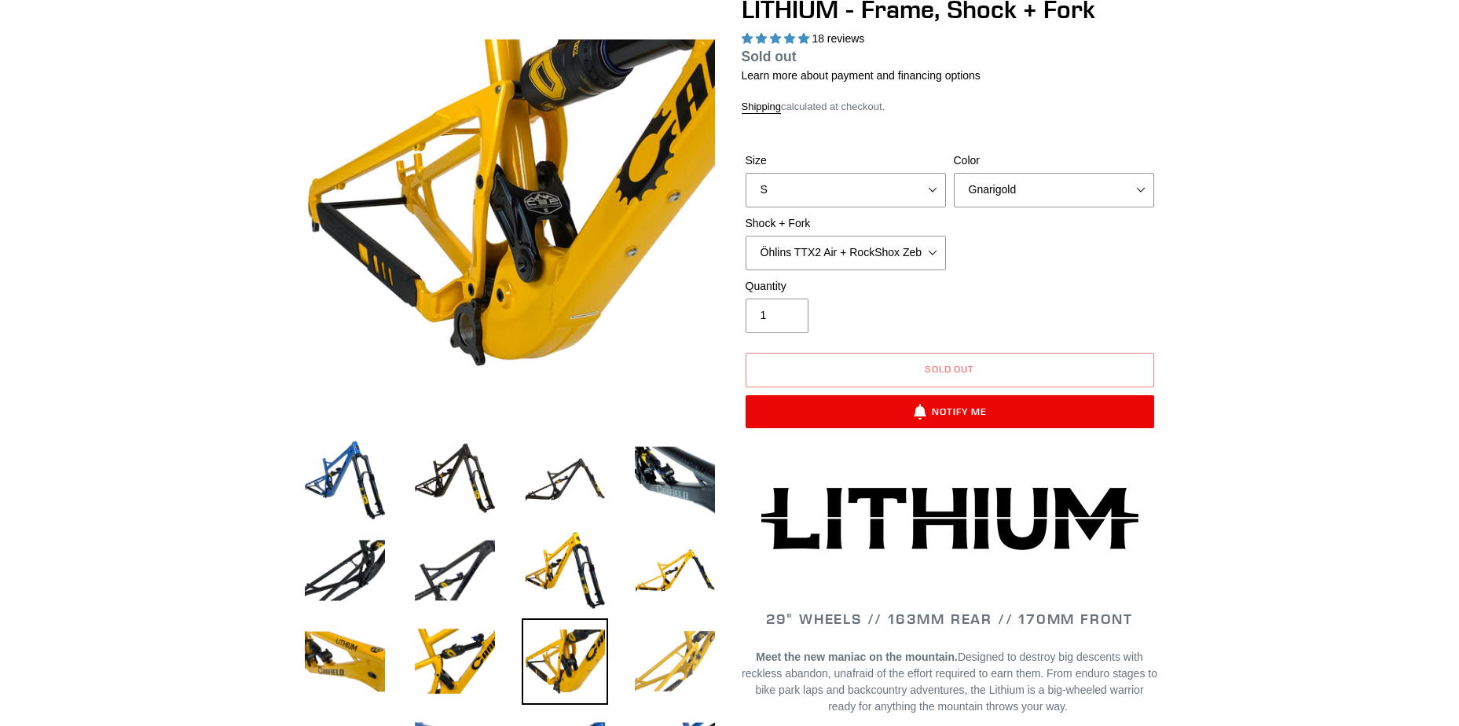
click at [669, 670] on img at bounding box center [675, 661] width 86 height 86
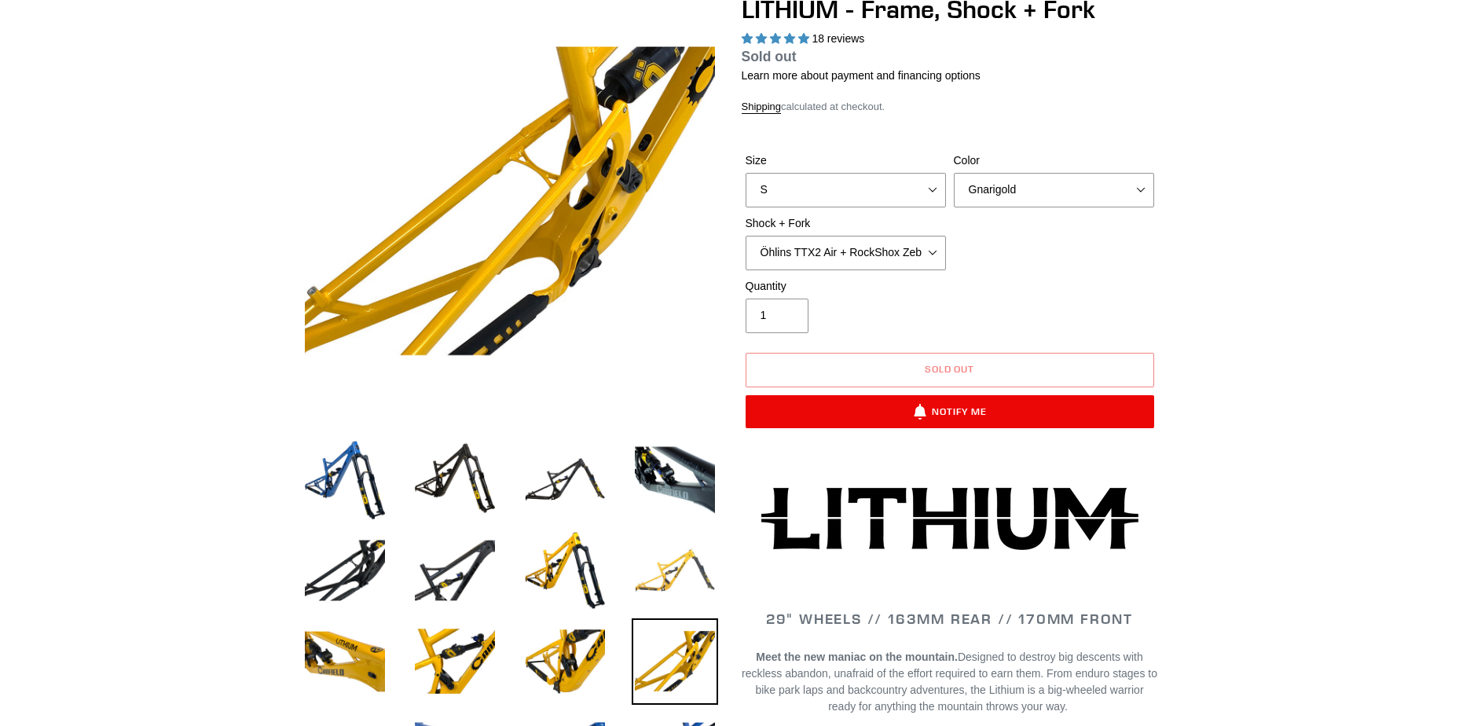
click at [681, 577] on img at bounding box center [675, 570] width 86 height 86
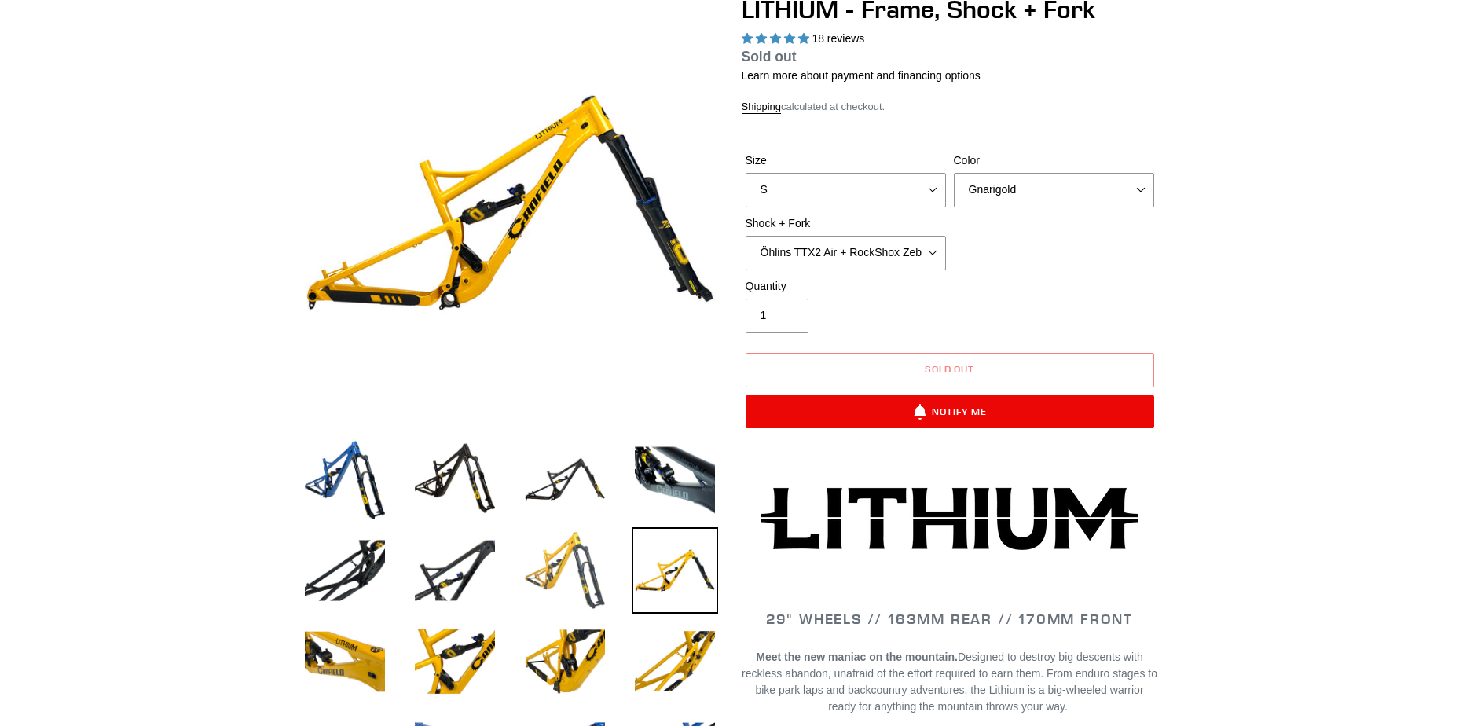
click at [565, 568] on img at bounding box center [565, 570] width 86 height 86
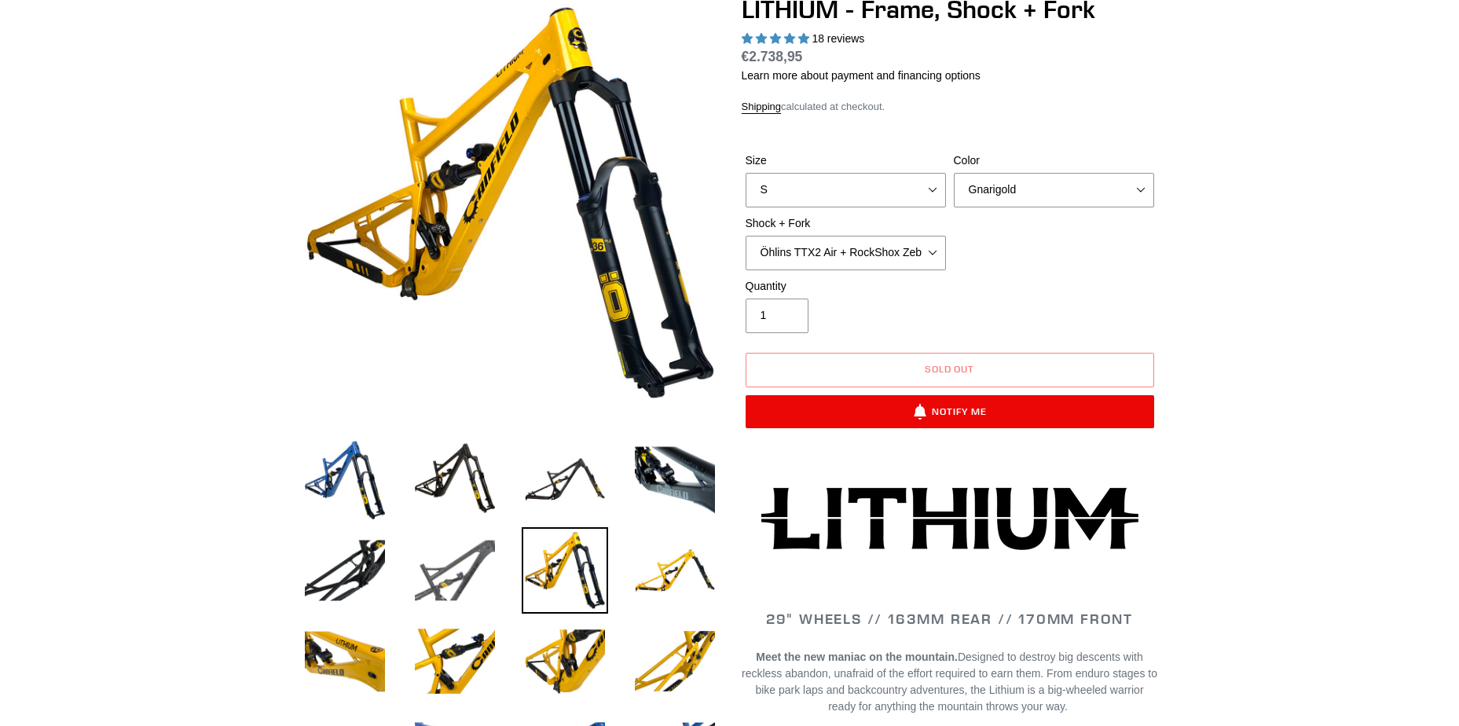
click at [445, 564] on img at bounding box center [455, 570] width 86 height 86
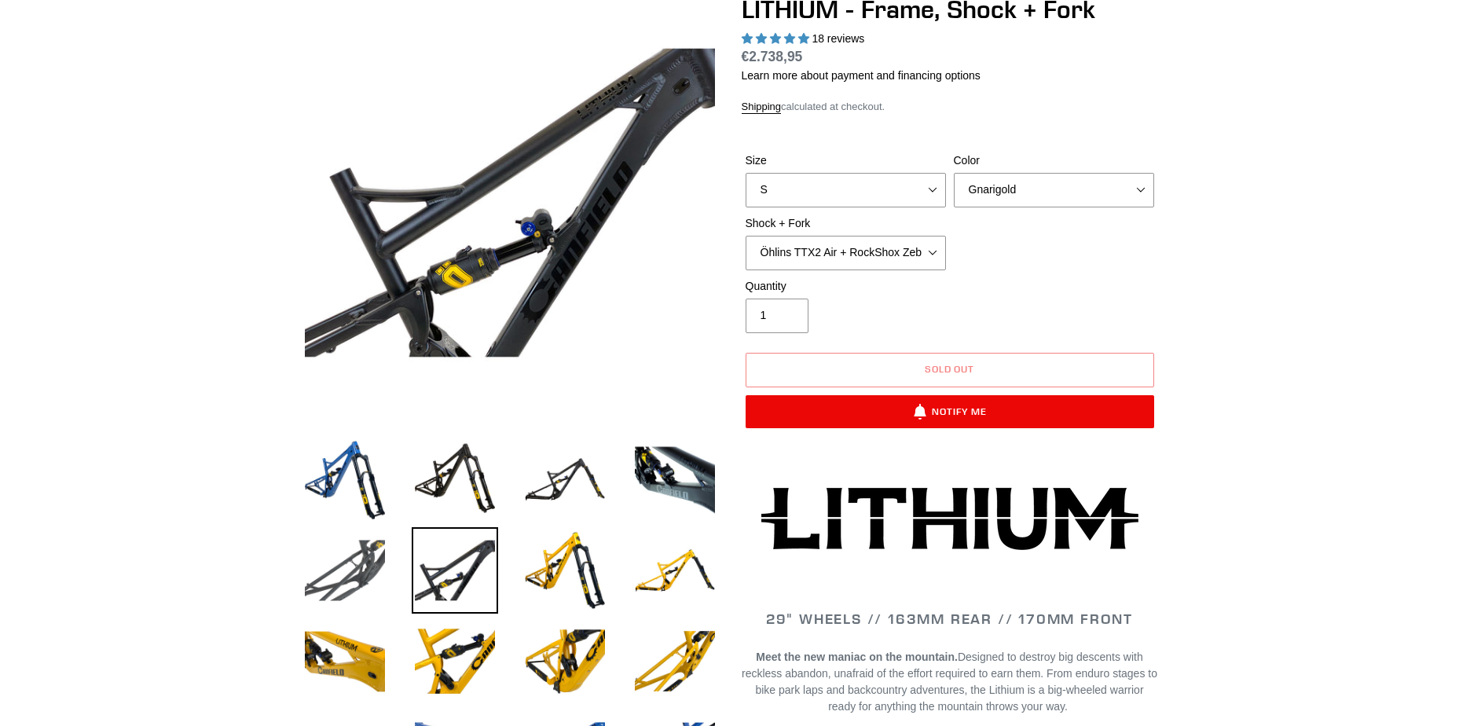
click at [319, 566] on img at bounding box center [345, 570] width 86 height 86
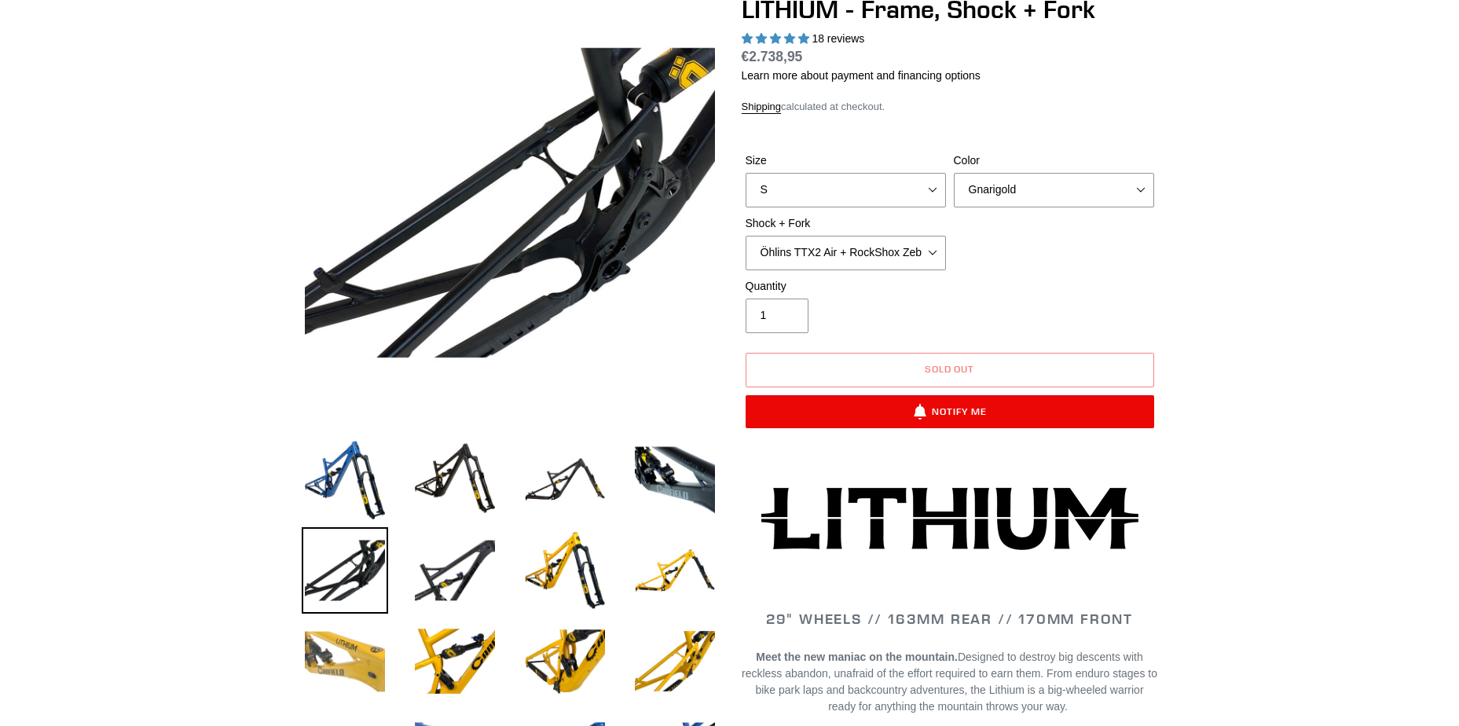
click at [308, 647] on img at bounding box center [345, 661] width 86 height 86
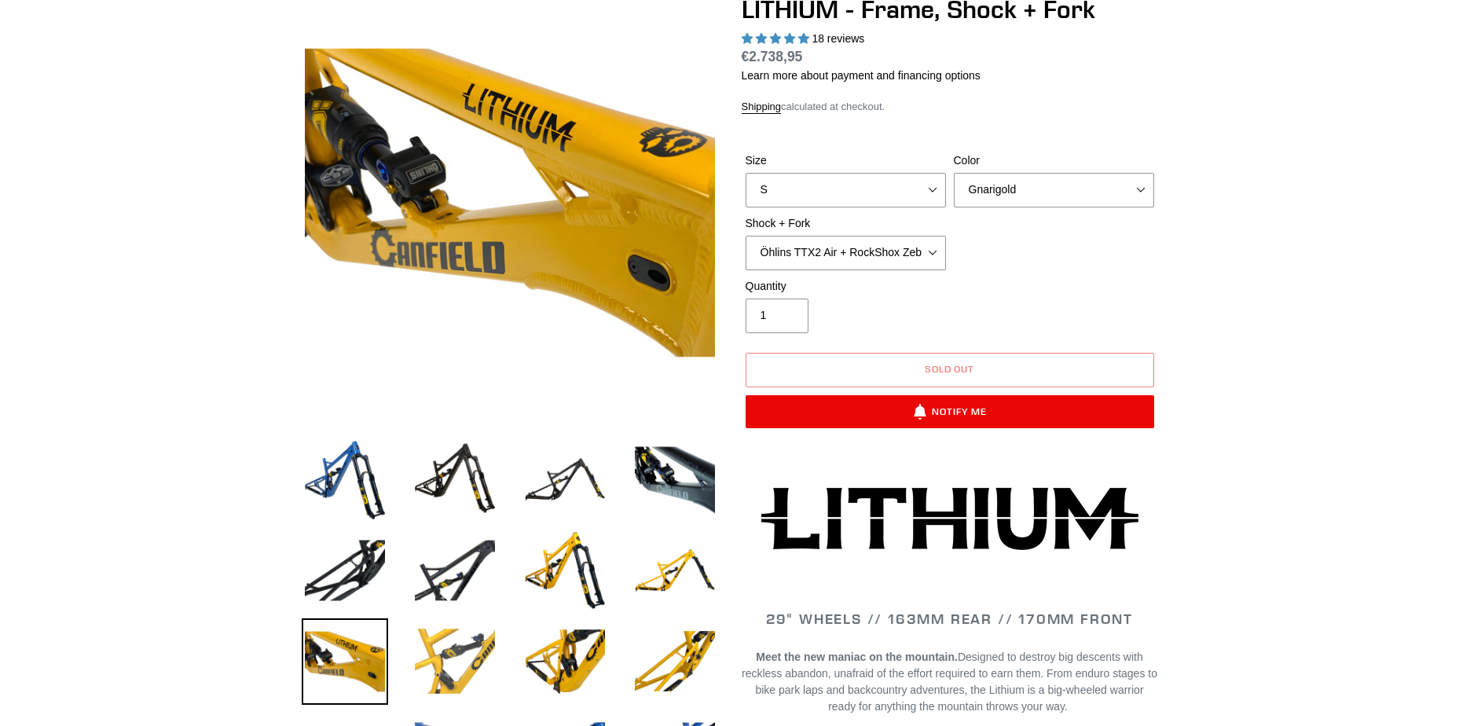
click at [436, 640] on img at bounding box center [455, 661] width 86 height 86
